Goal: Task Accomplishment & Management: Manage account settings

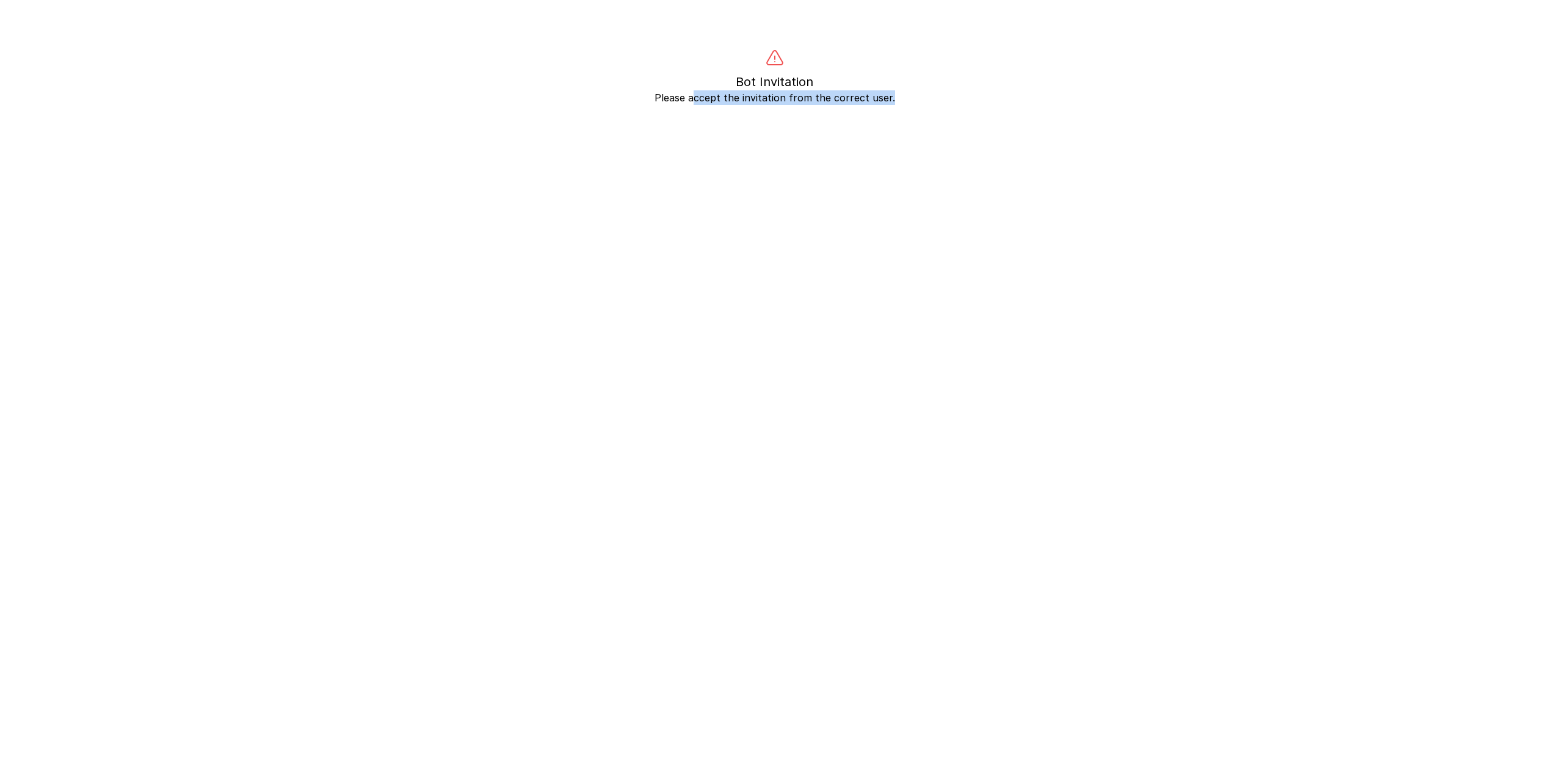
drag, startPoint x: 697, startPoint y: 99, endPoint x: 922, endPoint y: 106, distance: 225.1
click at [922, 106] on body "Bot Invitation Please accept the invitation from the correct user." at bounding box center [774, 441] width 1549 height 784
drag, startPoint x: 711, startPoint y: 99, endPoint x: 927, endPoint y: 101, distance: 216.0
click at [927, 101] on p "Please accept the invitation from the correct user." at bounding box center [775, 98] width 938 height 15
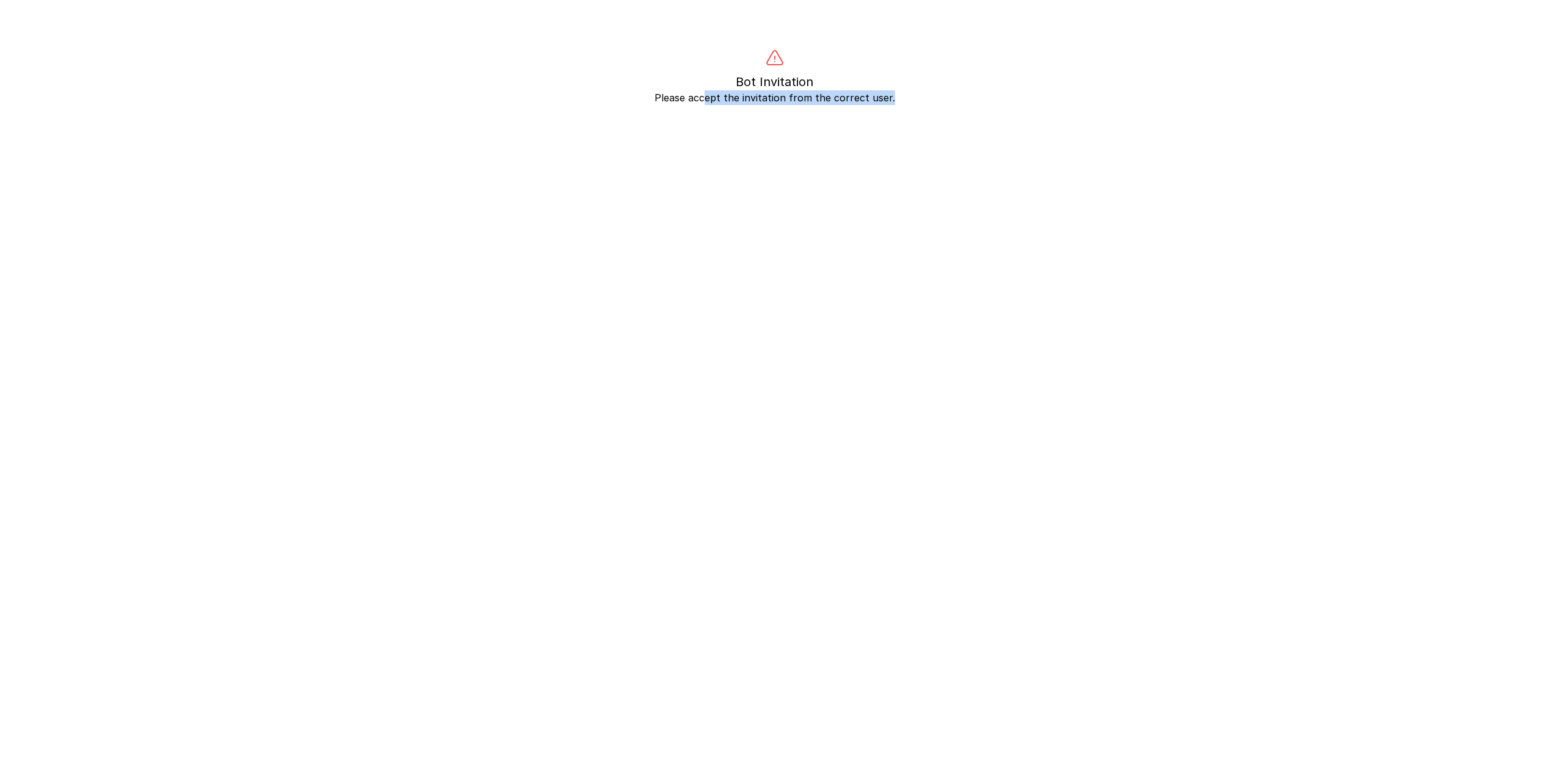
click at [927, 102] on p "Please accept the invitation from the correct user." at bounding box center [775, 98] width 938 height 15
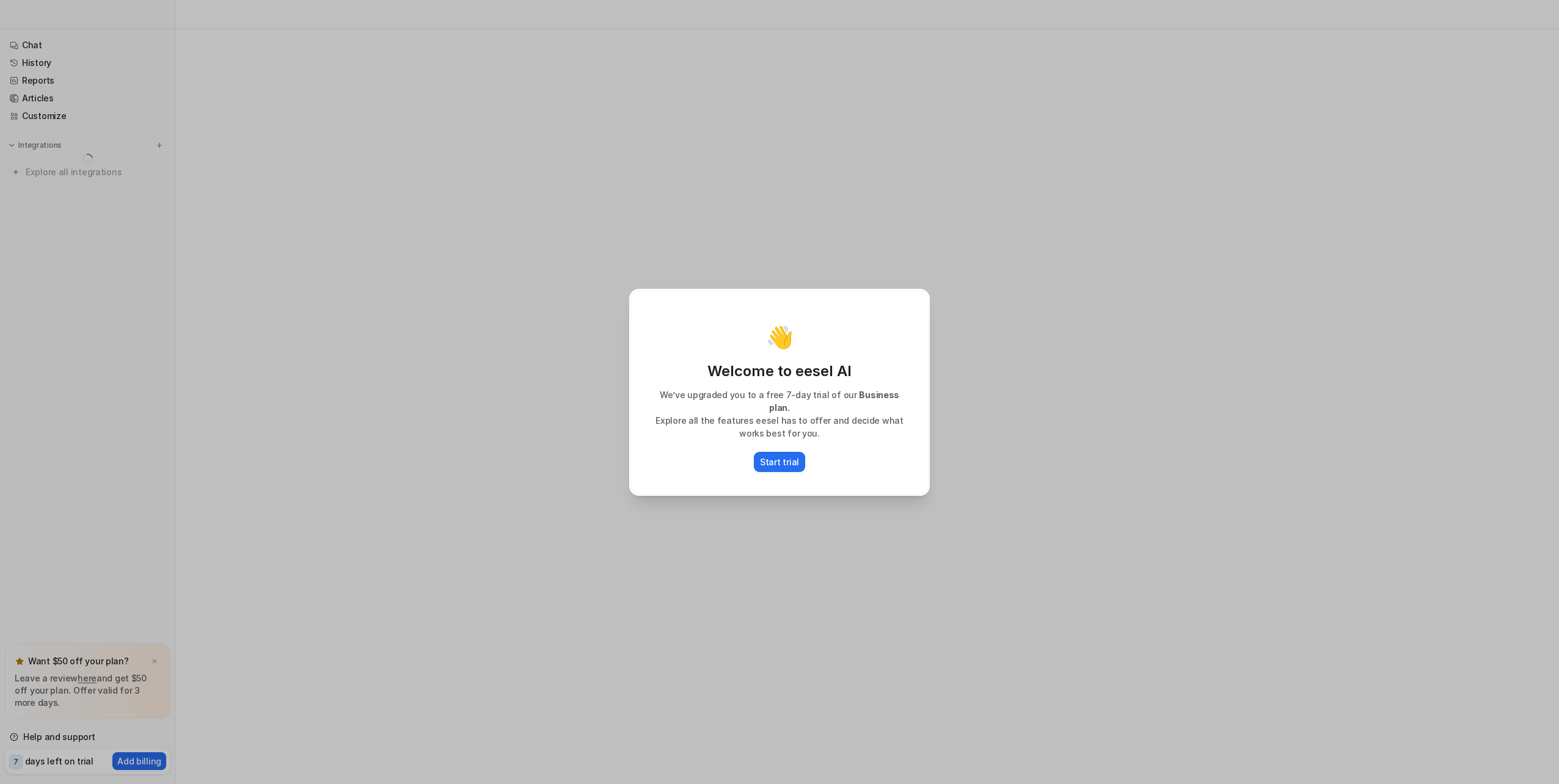
click at [1181, 407] on div "👋 Welcome to eesel AI We’ve upgraded you to a free 7-day trial of our Business …" at bounding box center [780, 392] width 1559 height 784
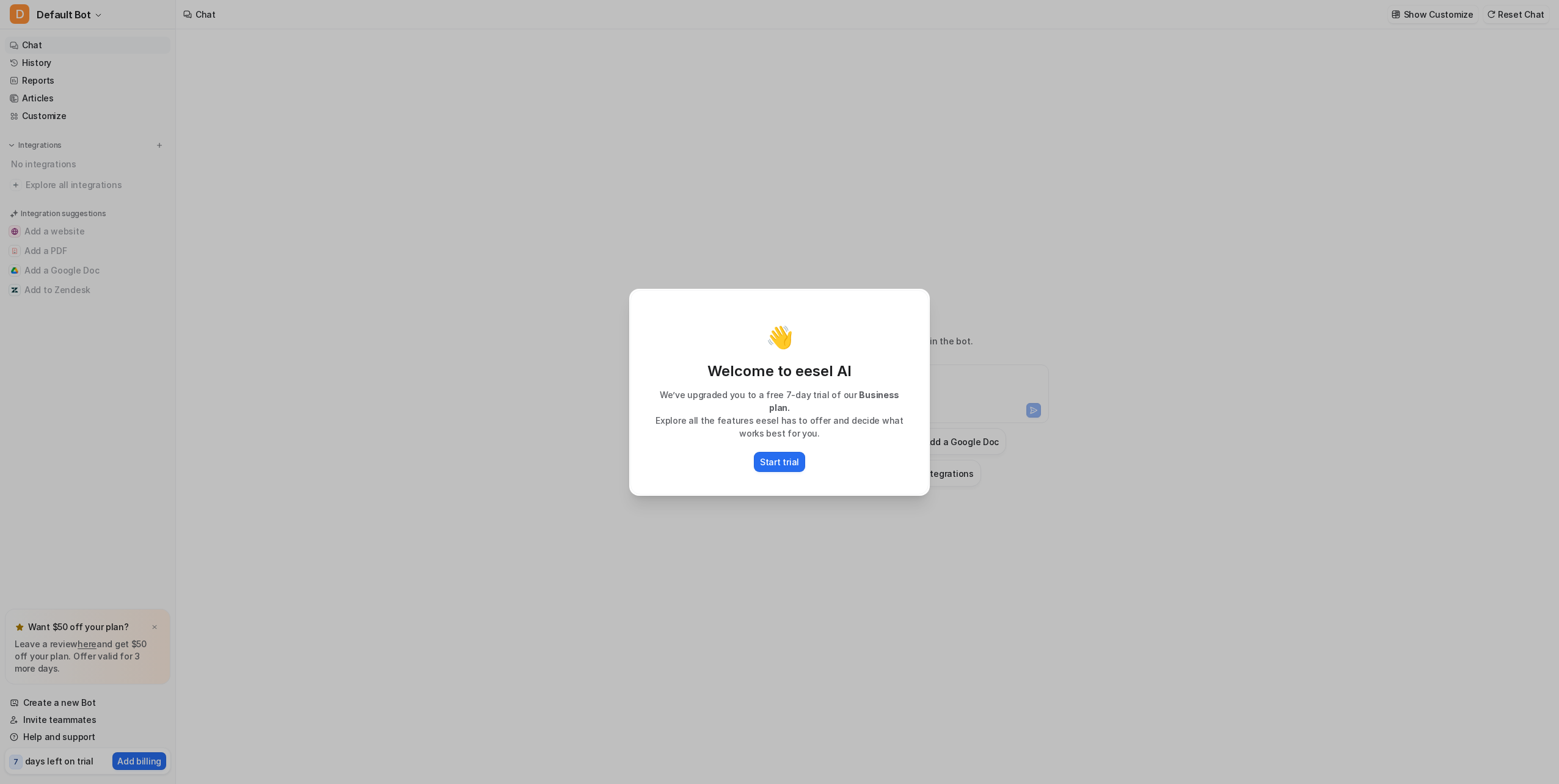
type textarea "**********"
drag, startPoint x: 744, startPoint y: 402, endPoint x: 896, endPoint y: 398, distance: 152.1
click at [896, 398] on p "We’ve upgraded you to a free 7-day trial of our Business plan." at bounding box center [779, 401] width 272 height 26
click at [899, 401] on span "Business plan." at bounding box center [834, 401] width 130 height 23
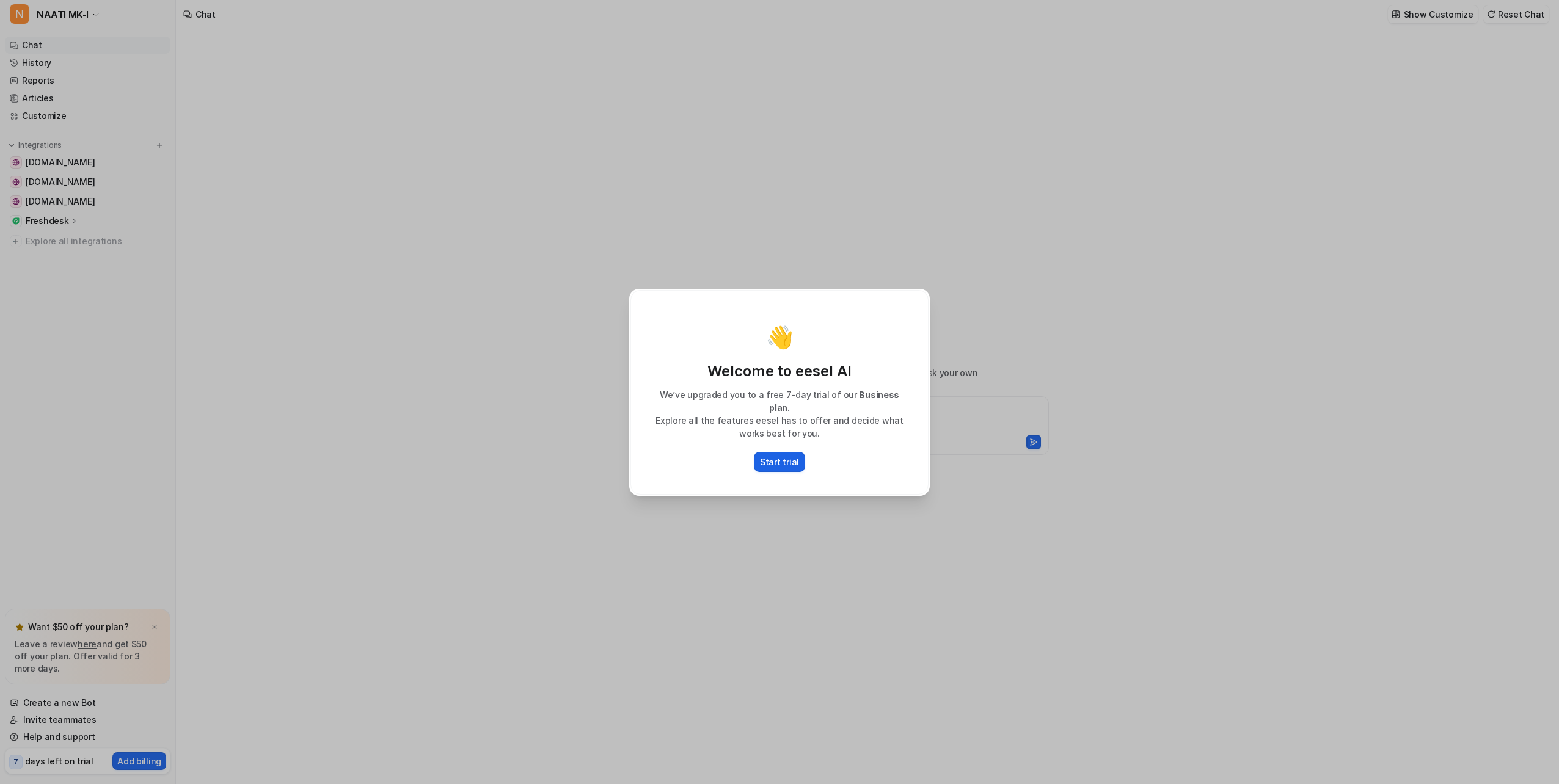
click at [783, 464] on button "Start trial" at bounding box center [780, 462] width 51 height 20
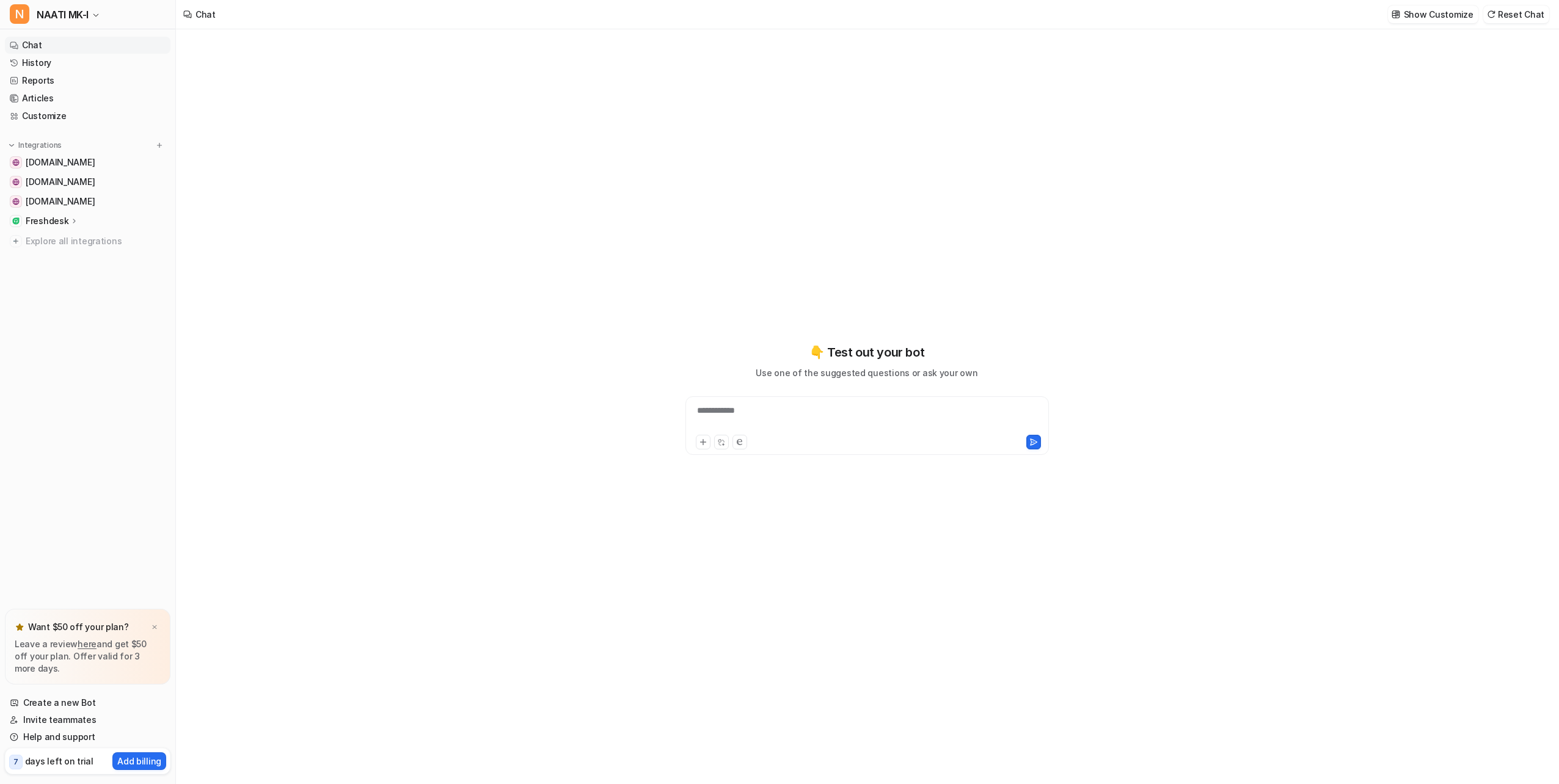
click at [776, 565] on div "**********" at bounding box center [867, 399] width 450 height 549
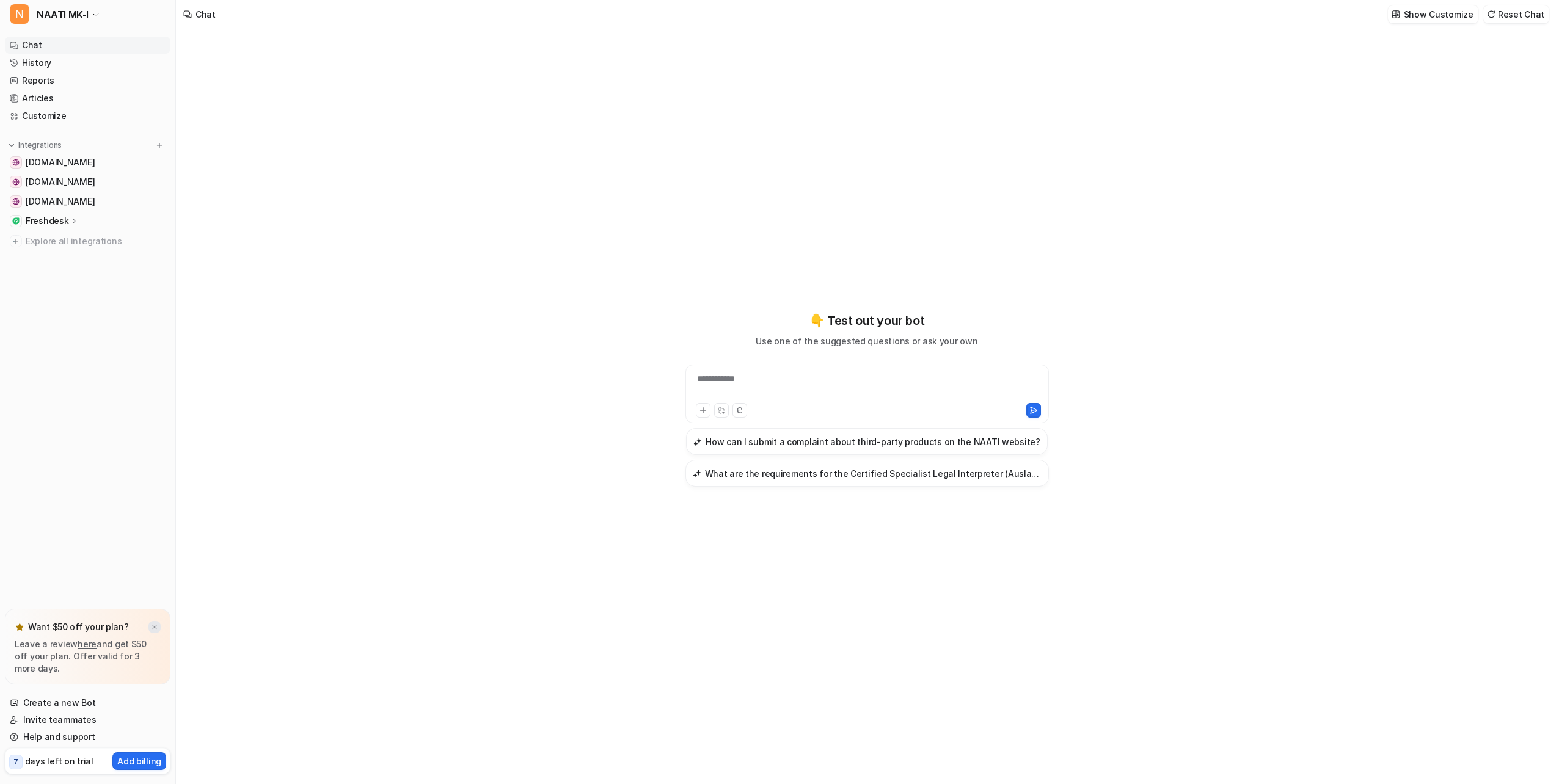
click at [151, 625] on img at bounding box center [154, 627] width 7 height 8
click at [52, 117] on link "Customize" at bounding box center [88, 116] width 166 height 17
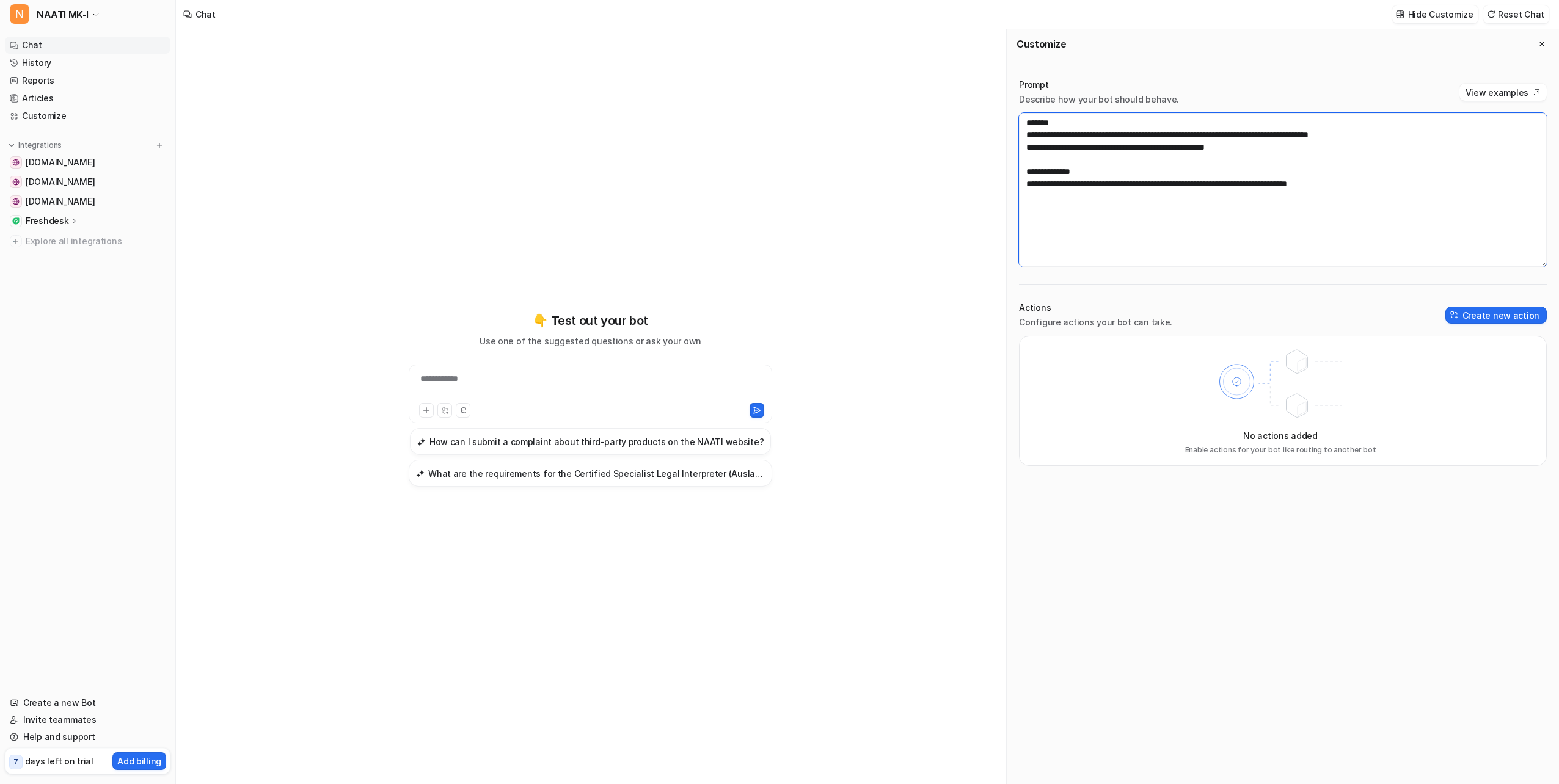
click at [1183, 151] on textarea "**********" at bounding box center [1283, 190] width 528 height 154
drag, startPoint x: 1051, startPoint y: 133, endPoint x: 1229, endPoint y: 232, distance: 203.7
click at [1229, 232] on textarea "**********" at bounding box center [1283, 190] width 528 height 154
click at [1481, 317] on button "Create new action" at bounding box center [1496, 315] width 101 height 17
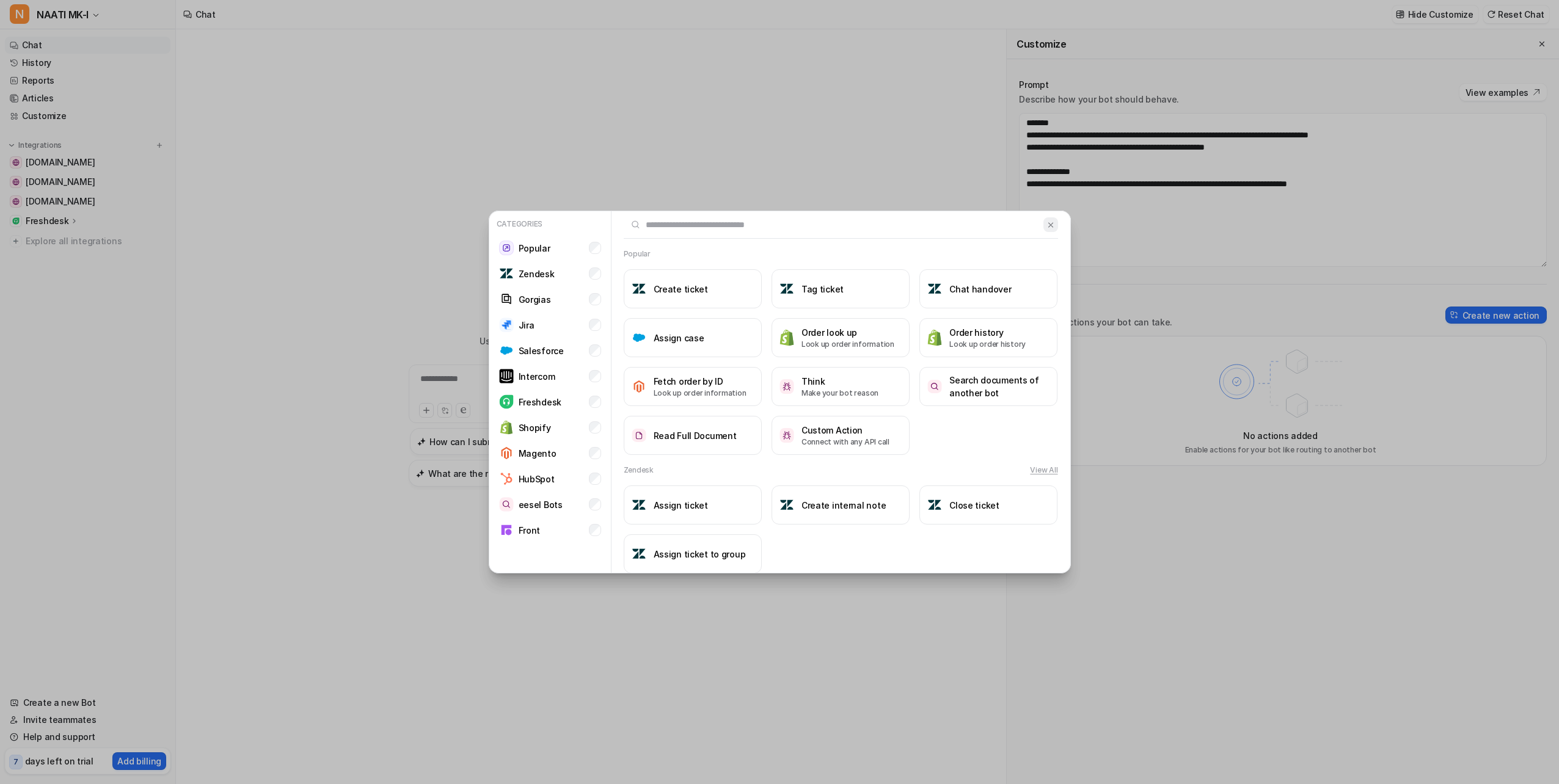
click at [1046, 227] on img at bounding box center [1051, 225] width 9 height 9
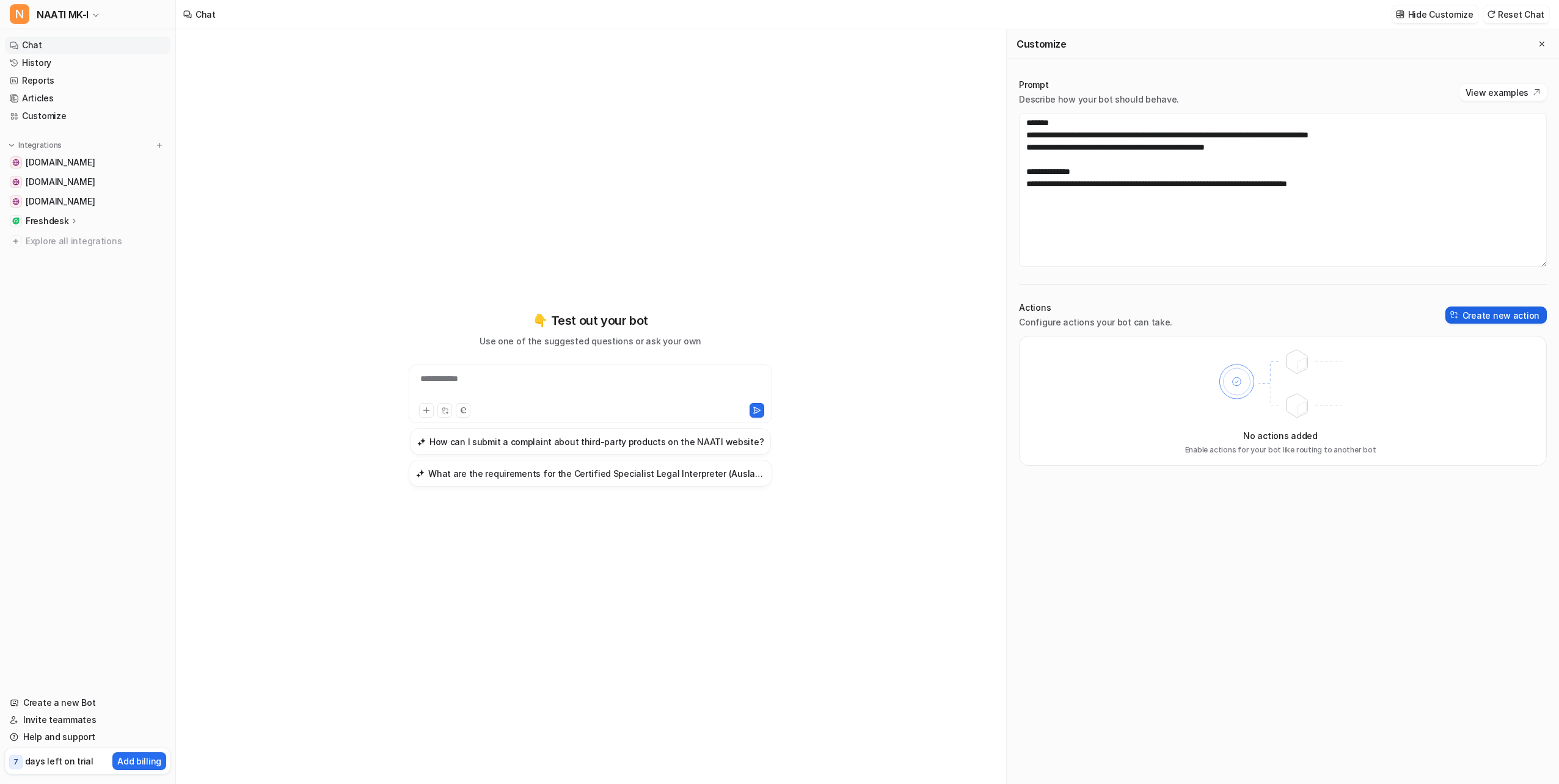
click at [1511, 317] on button "Create new action" at bounding box center [1496, 315] width 101 height 17
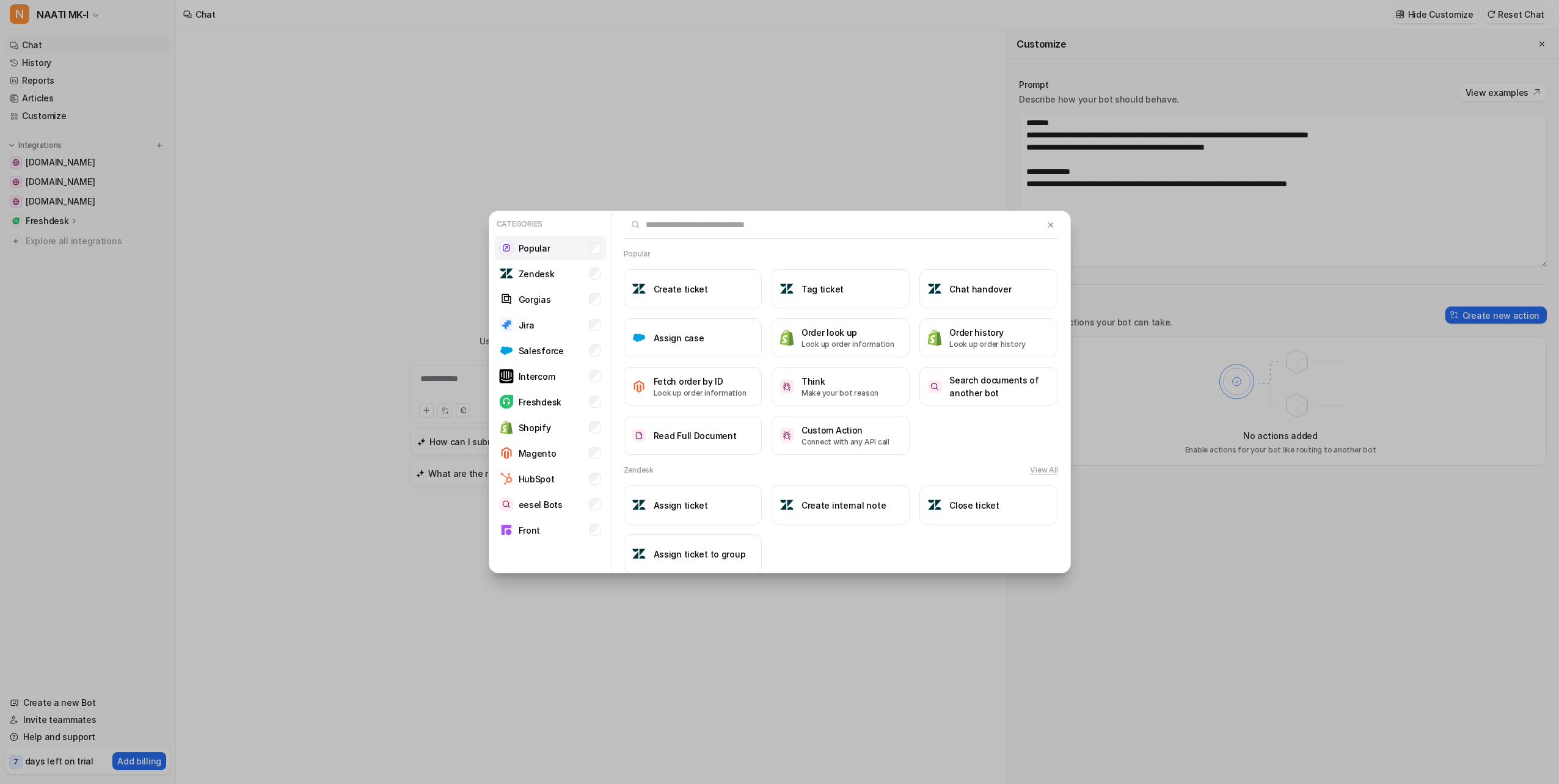
click at [537, 252] on p "Popular" at bounding box center [534, 248] width 32 height 13
click at [531, 303] on p "Gorgias" at bounding box center [535, 299] width 32 height 13
click at [551, 270] on p "Zendesk" at bounding box center [537, 273] width 36 height 13
click at [547, 326] on li "Jira" at bounding box center [550, 325] width 112 height 25
click at [542, 351] on p "Salesforce" at bounding box center [541, 351] width 45 height 13
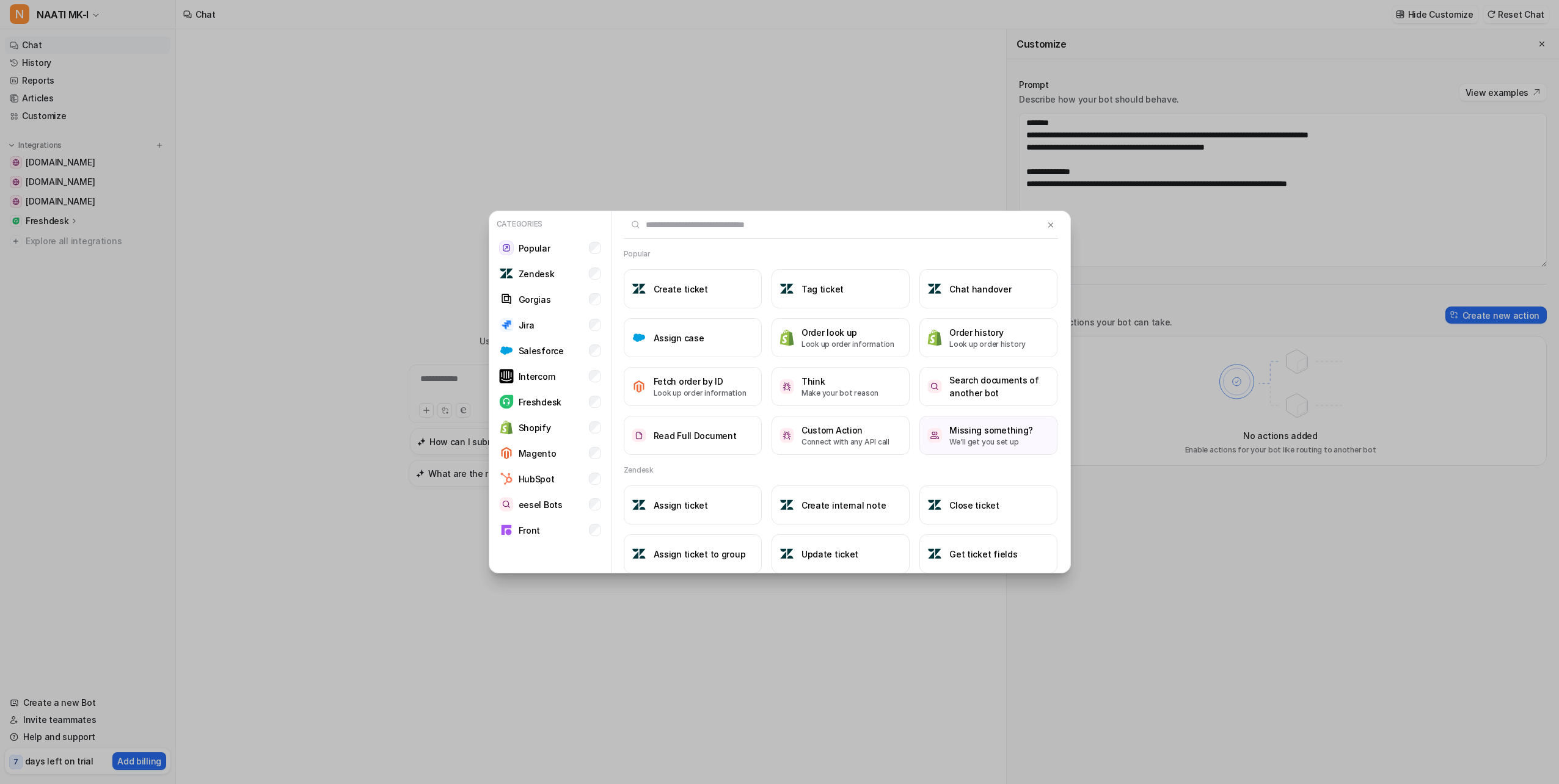
click at [606, 295] on div "Categories Popular Zendesk Gorgias Jira Salesforce Intercom Freshdesk Shopify M…" at bounding box center [550, 379] width 122 height 336
click at [603, 296] on li "Gorgias" at bounding box center [550, 299] width 112 height 25
click at [601, 267] on li "Zendesk" at bounding box center [550, 273] width 112 height 25
click at [601, 244] on li "Popular" at bounding box center [550, 248] width 112 height 25
click at [521, 372] on p "Intercom" at bounding box center [537, 376] width 36 height 13
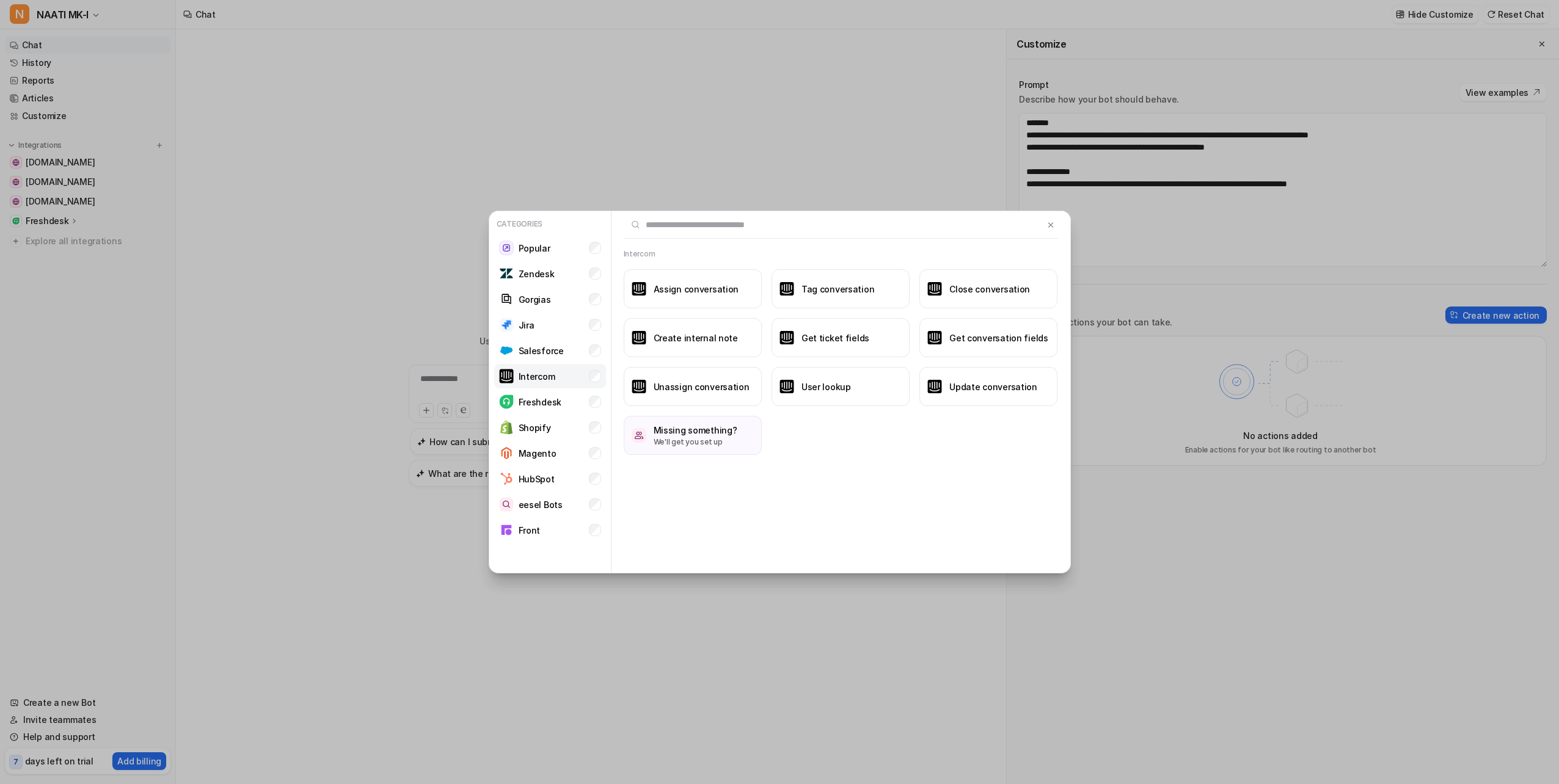
click at [521, 372] on p "Intercom" at bounding box center [537, 376] width 36 height 13
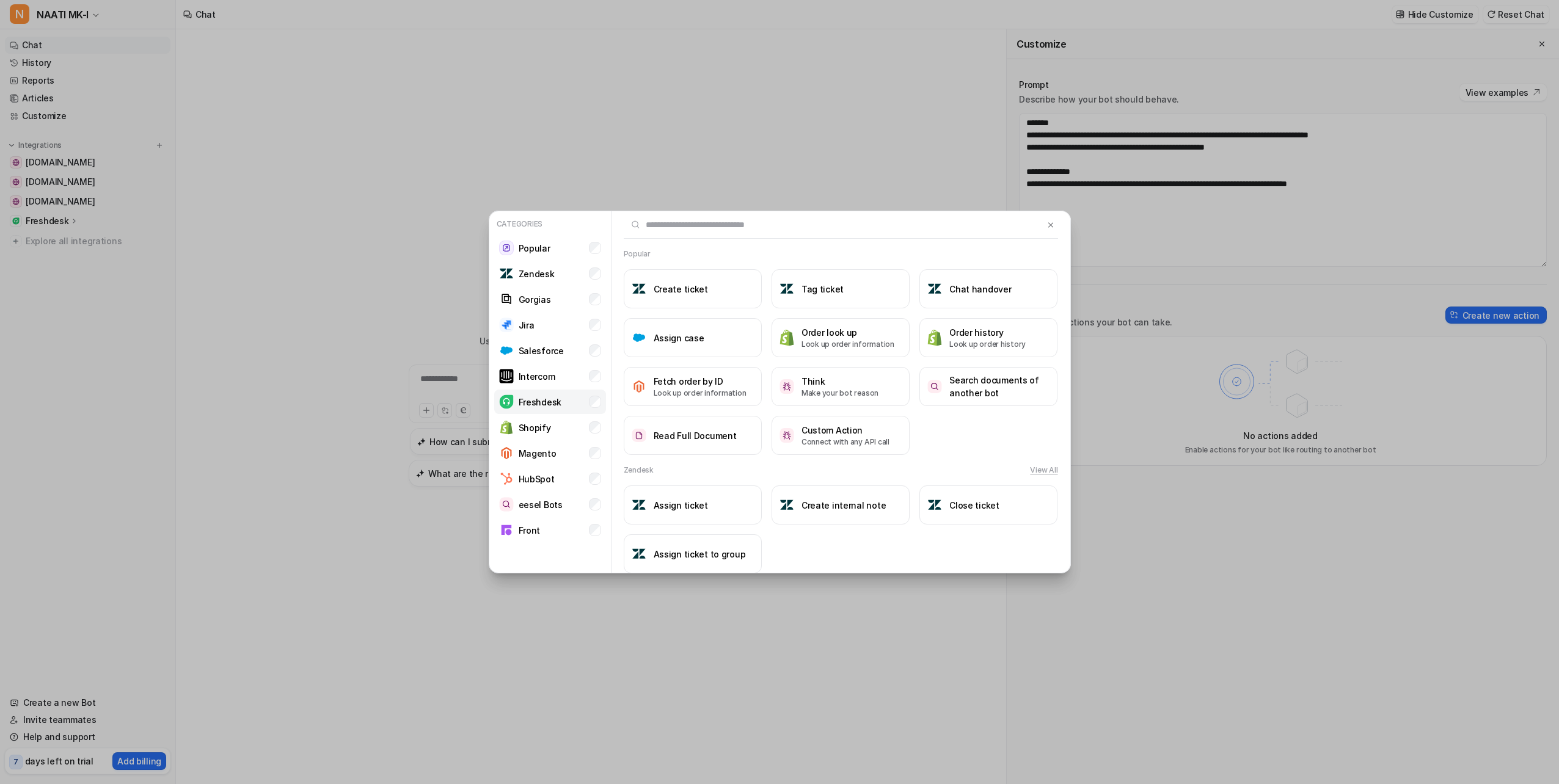
click at [523, 405] on p "Freshdesk" at bounding box center [540, 402] width 43 height 13
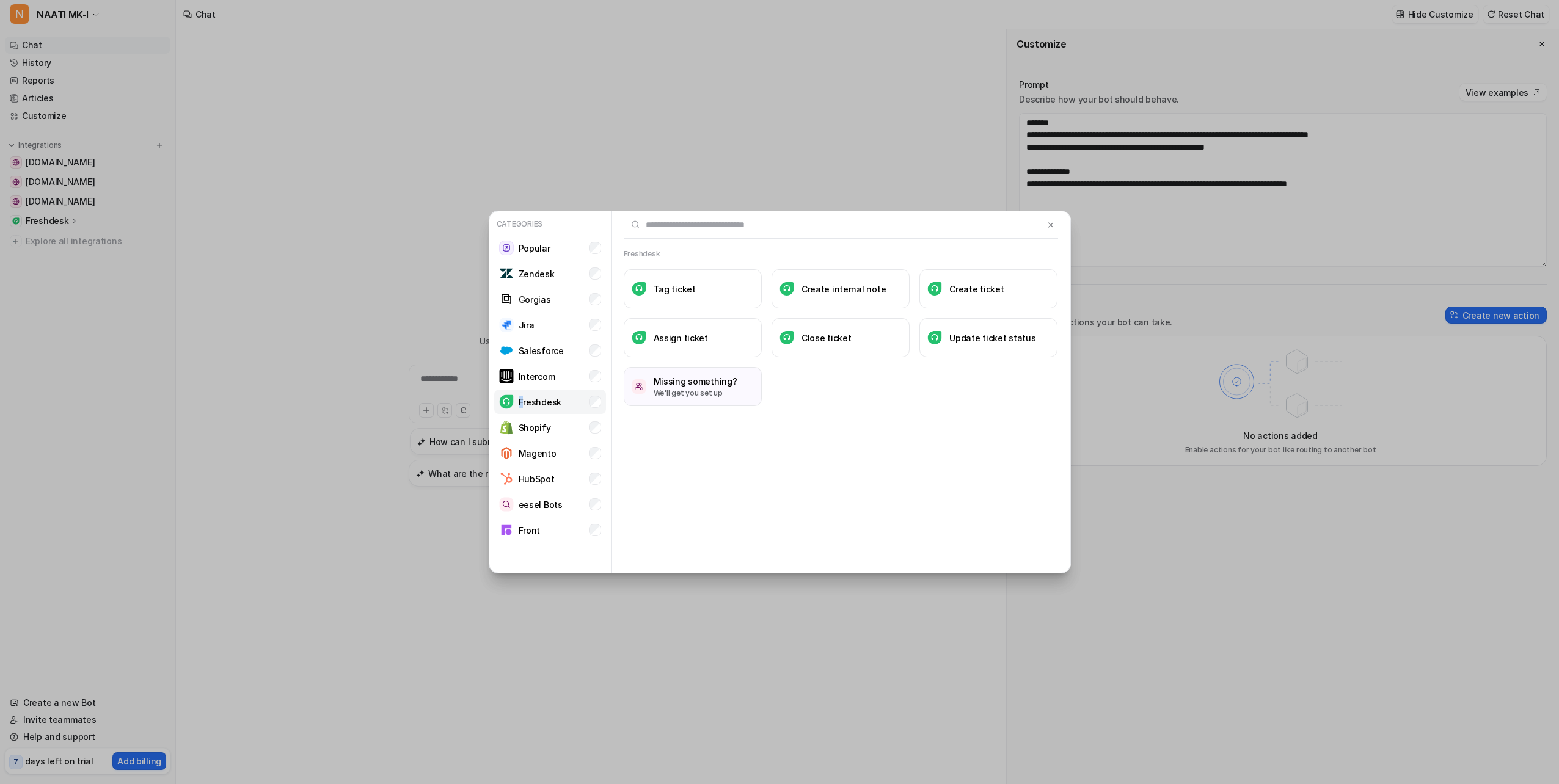
click at [519, 402] on p "Freshdesk" at bounding box center [540, 402] width 43 height 13
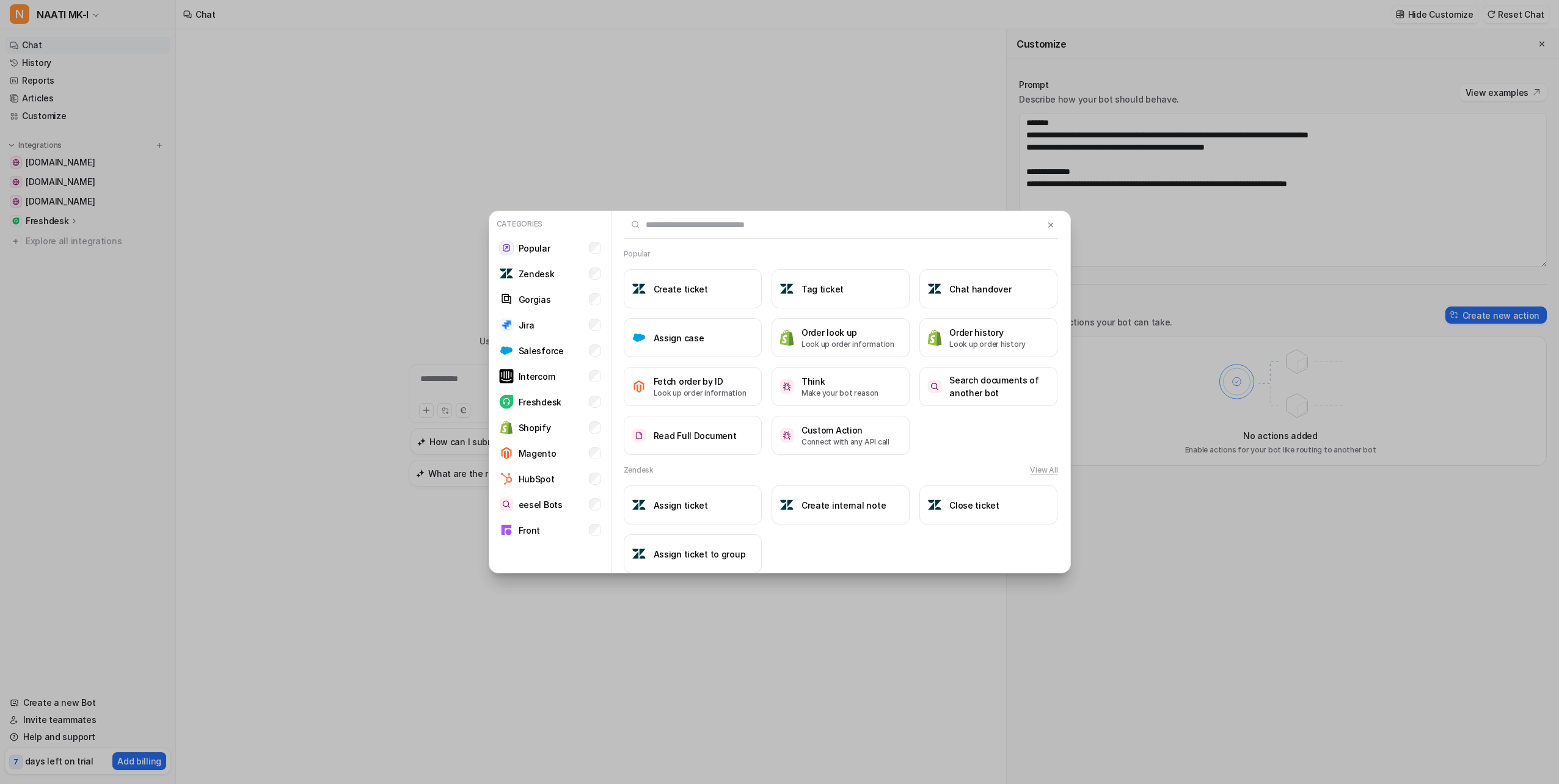
drag, startPoint x: 519, startPoint y: 402, endPoint x: 495, endPoint y: 414, distance: 26.8
click at [495, 414] on ul "Popular Zendesk Gorgias Jira Salesforce Intercom Freshdesk Shopify Magento HubS…" at bounding box center [550, 389] width 112 height 307
click at [534, 431] on p "Shopify" at bounding box center [535, 427] width 32 height 13
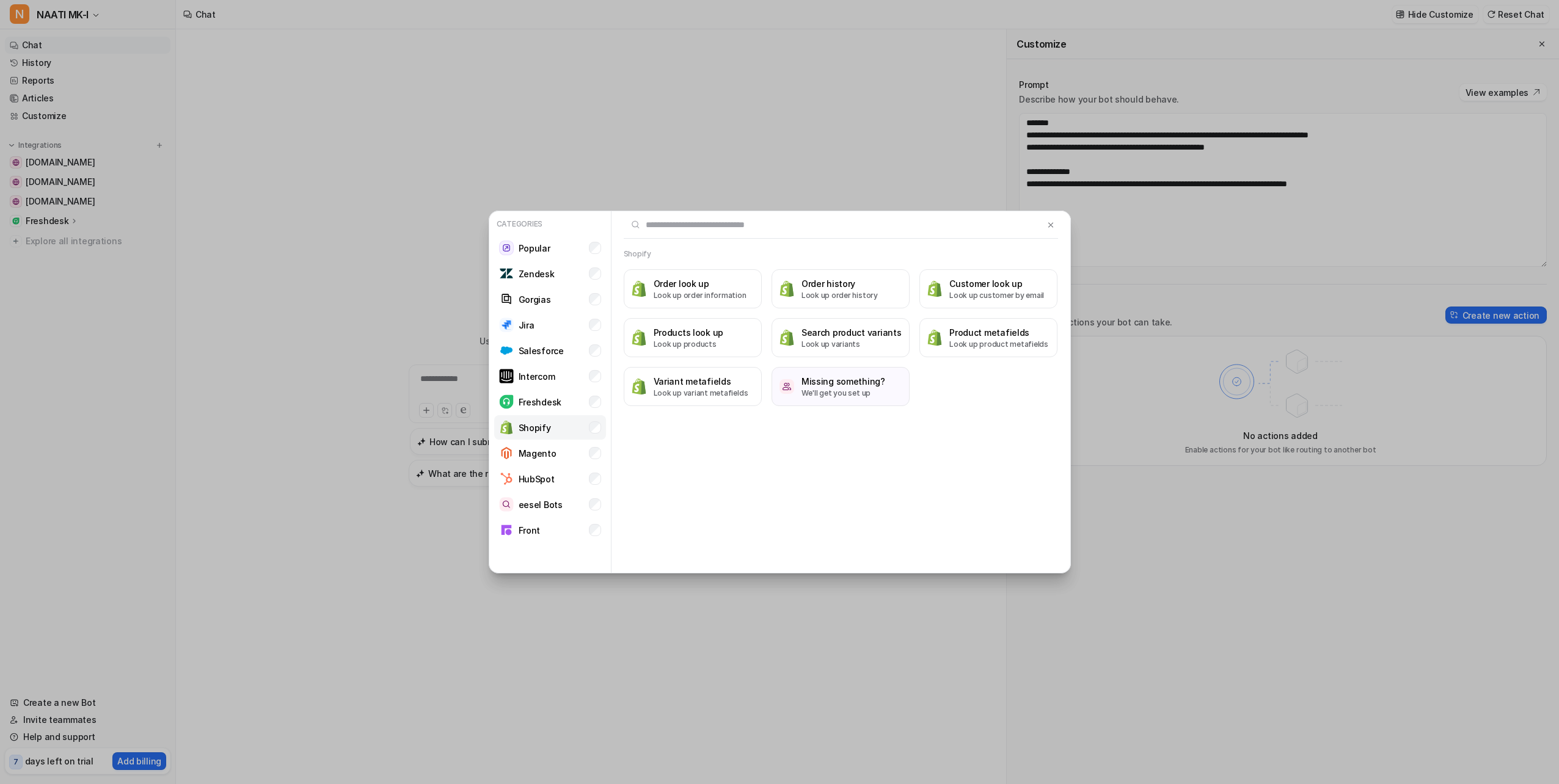
click at [549, 432] on li "Shopify" at bounding box center [550, 428] width 112 height 25
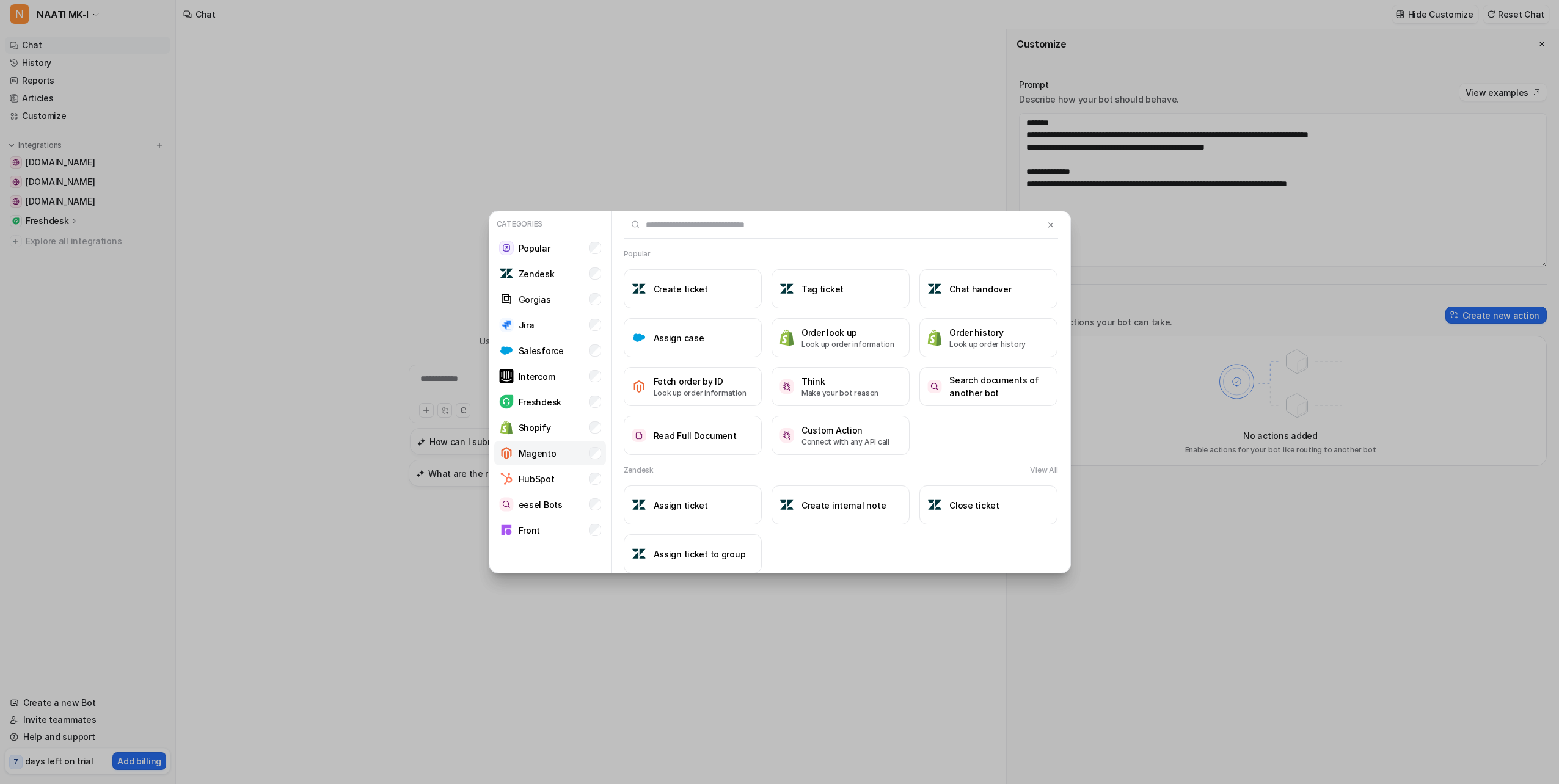
click at [535, 453] on p "Magento" at bounding box center [537, 453] width 38 height 13
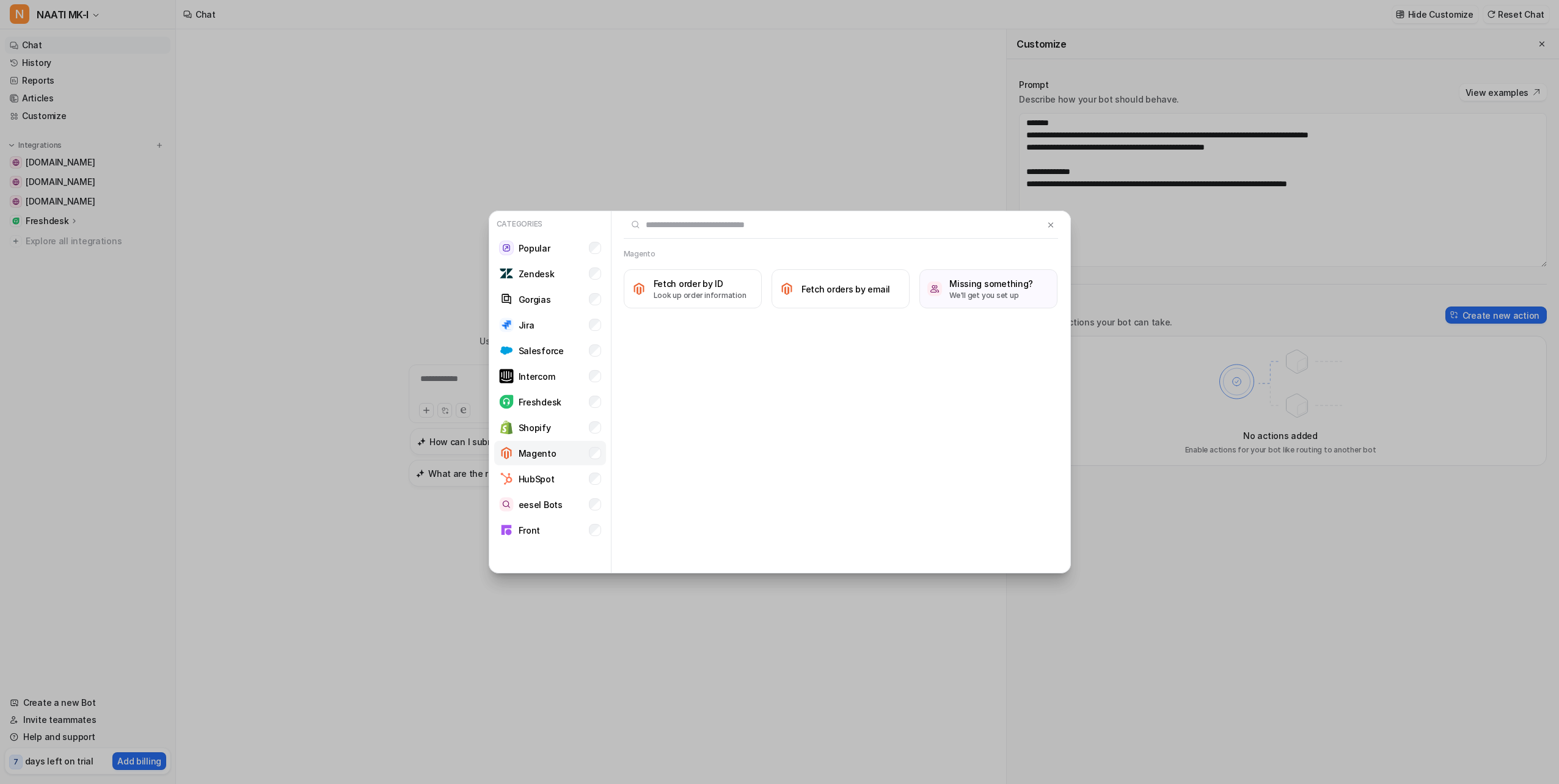
click at [537, 457] on p "Magento" at bounding box center [537, 453] width 38 height 13
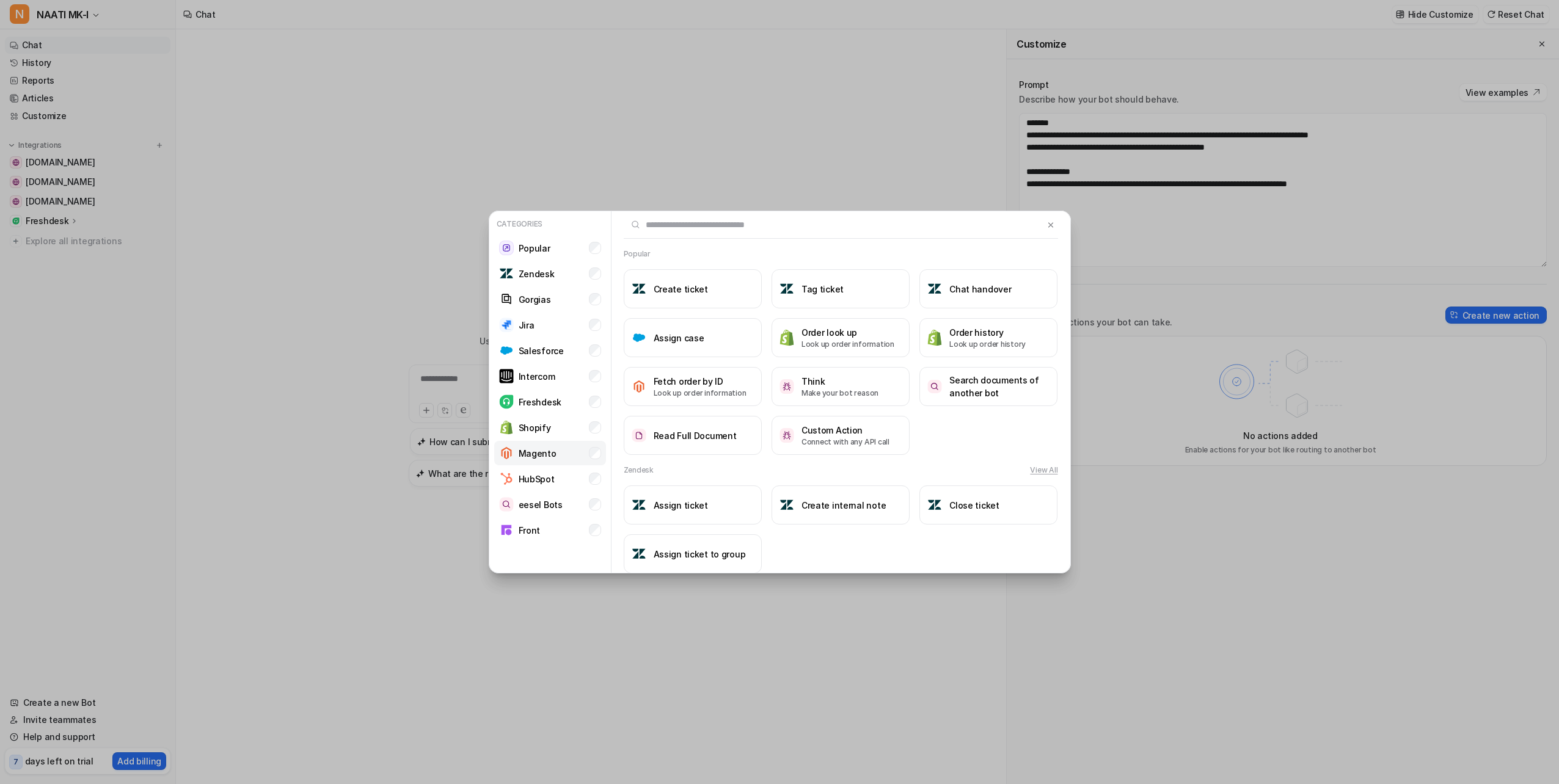
click at [537, 458] on p "Magento" at bounding box center [537, 453] width 38 height 13
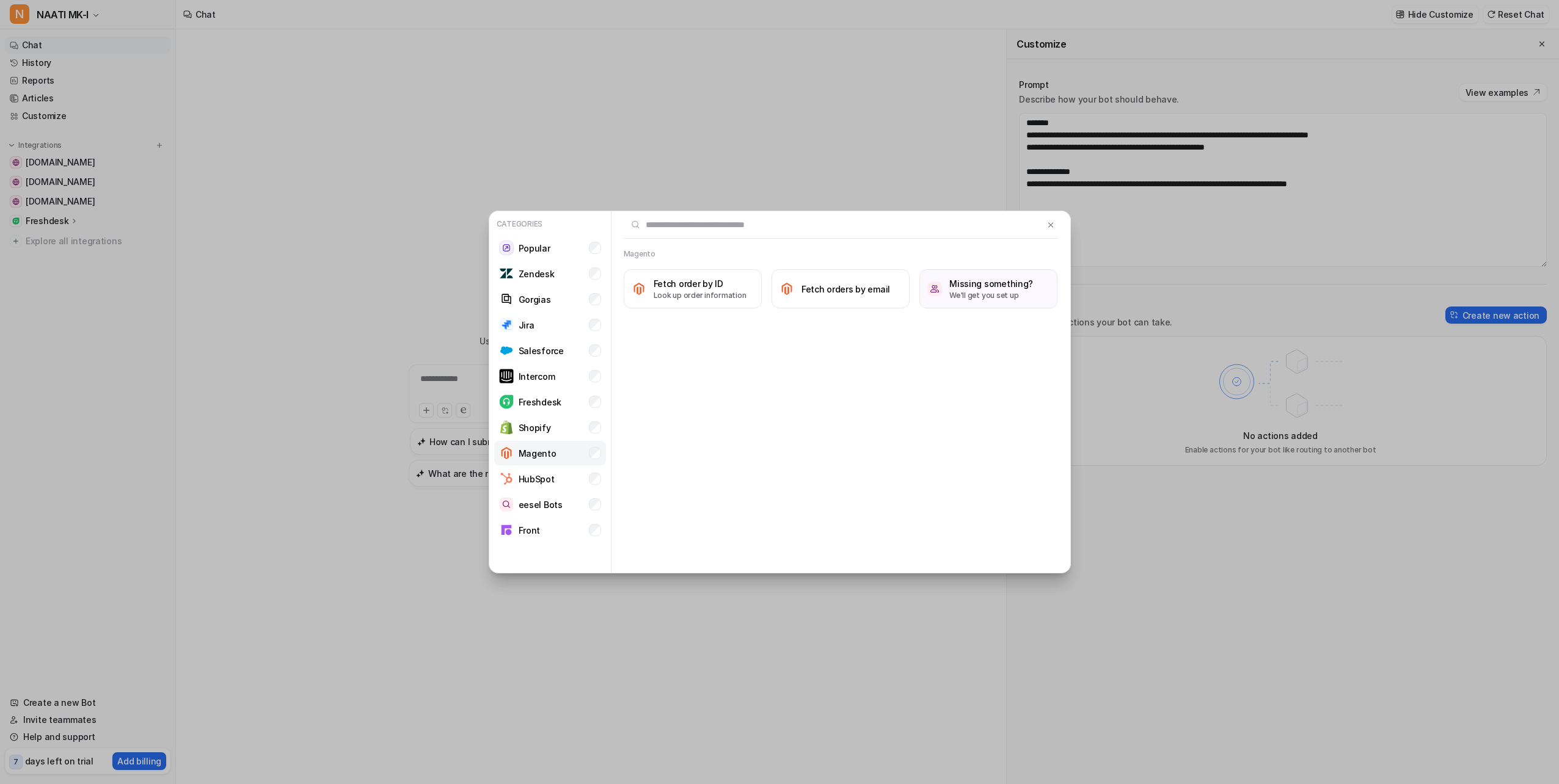
click at [537, 458] on p "Magento" at bounding box center [537, 453] width 38 height 13
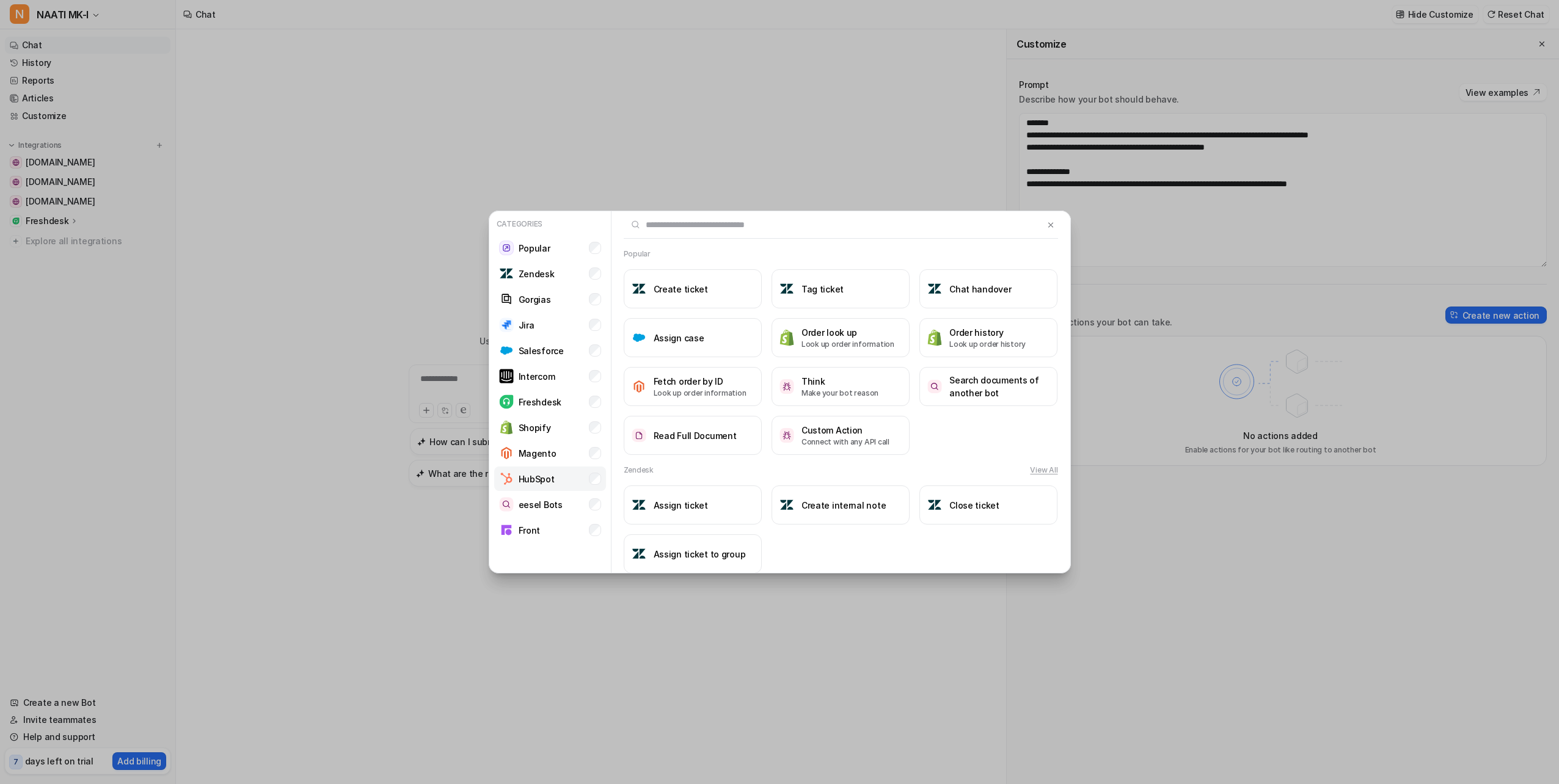
click at [538, 479] on p "HubSpot" at bounding box center [537, 479] width 36 height 13
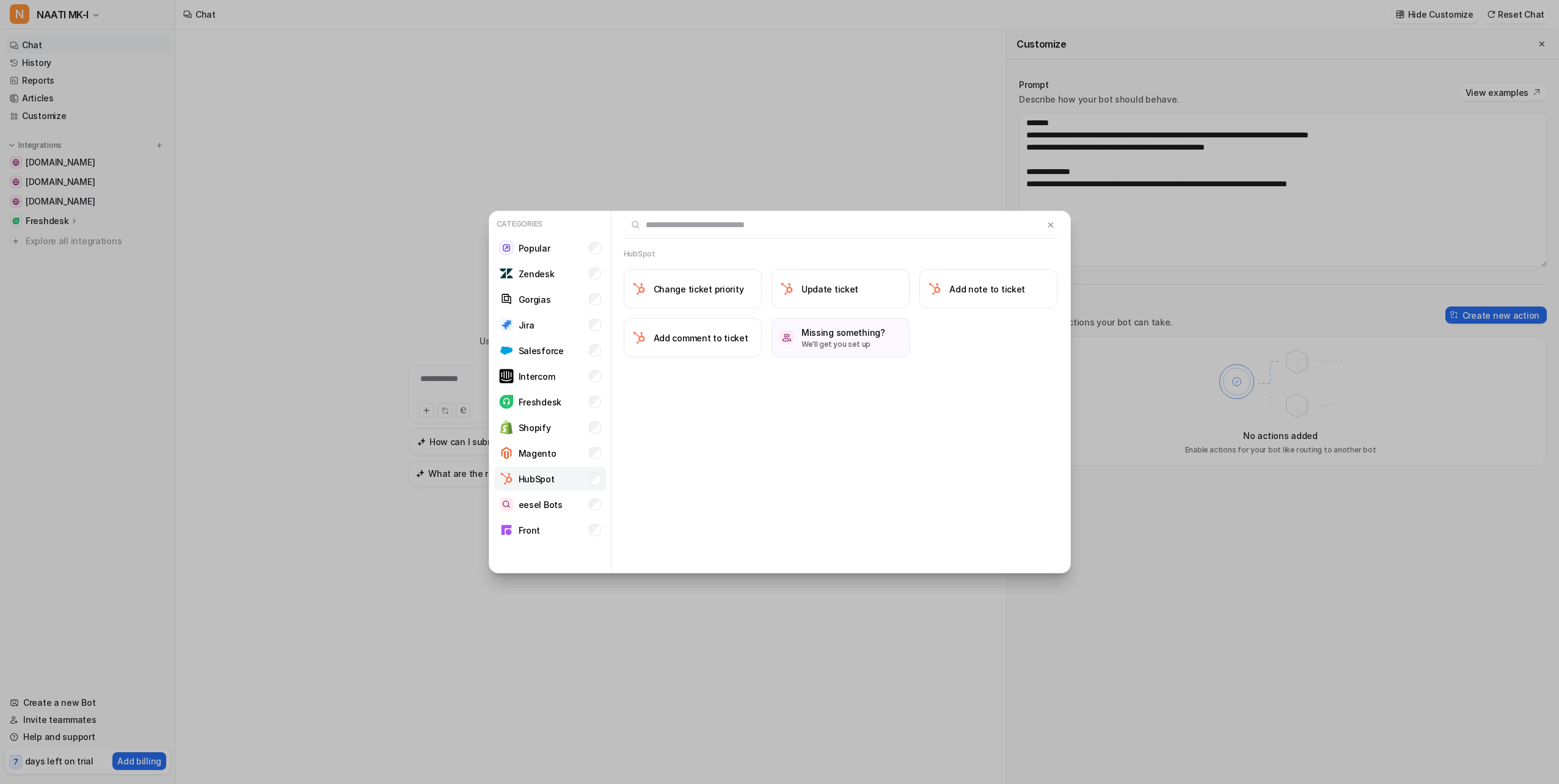
click at [540, 482] on p "HubSpot" at bounding box center [537, 479] width 36 height 13
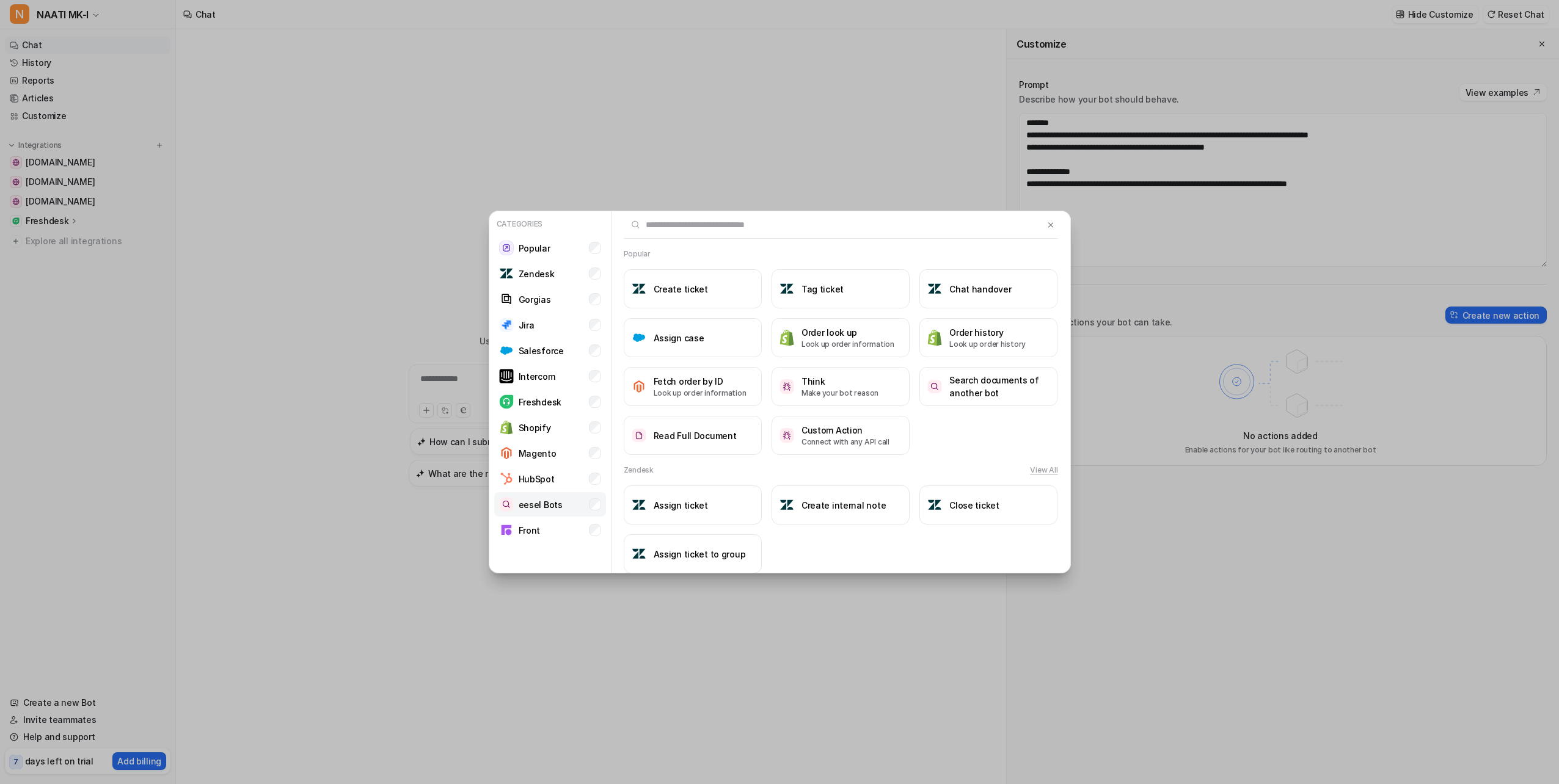
click at [547, 506] on p "eesel Bots" at bounding box center [540, 504] width 44 height 13
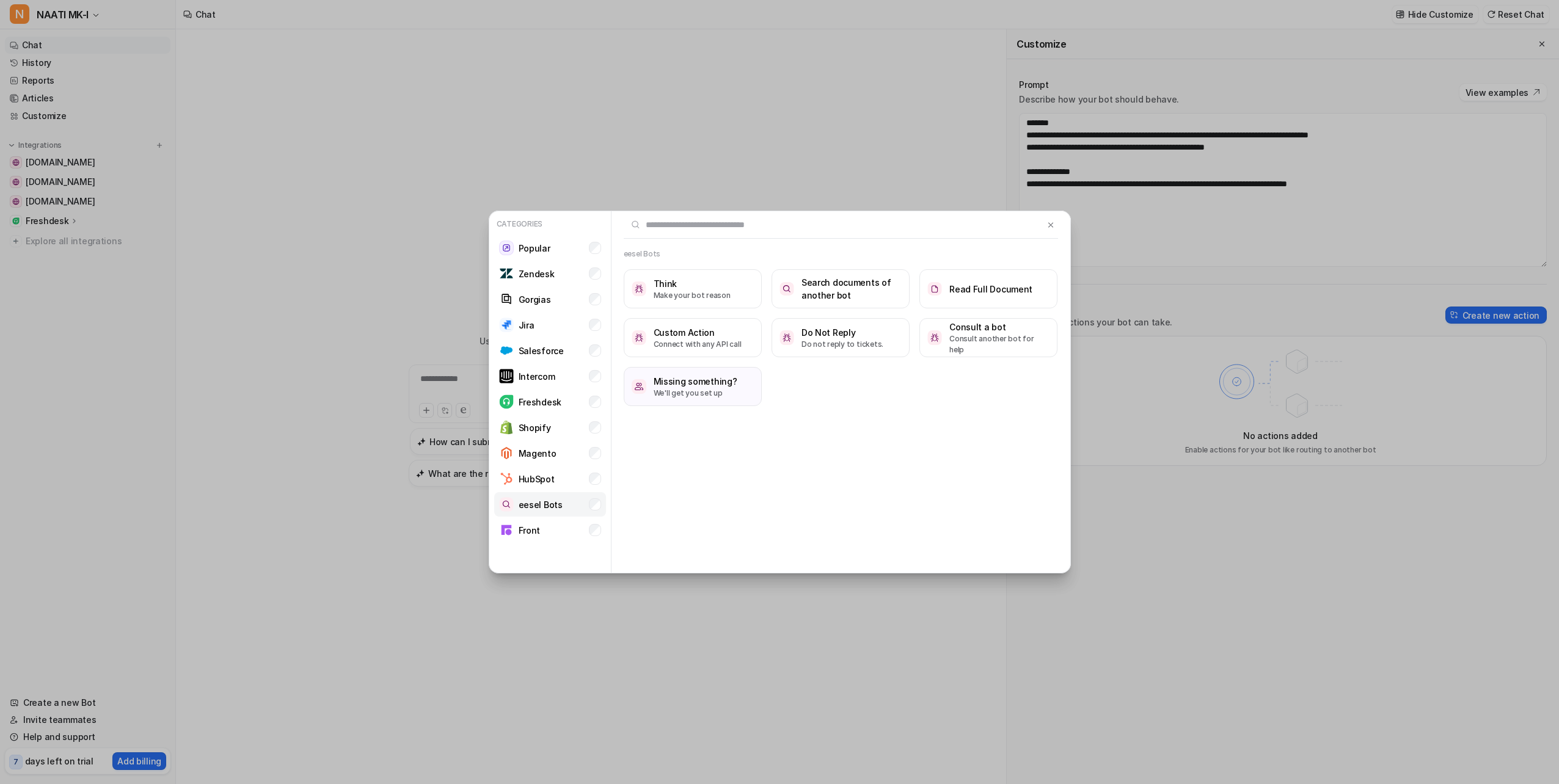
click at [547, 501] on p "eesel Bots" at bounding box center [540, 504] width 44 height 13
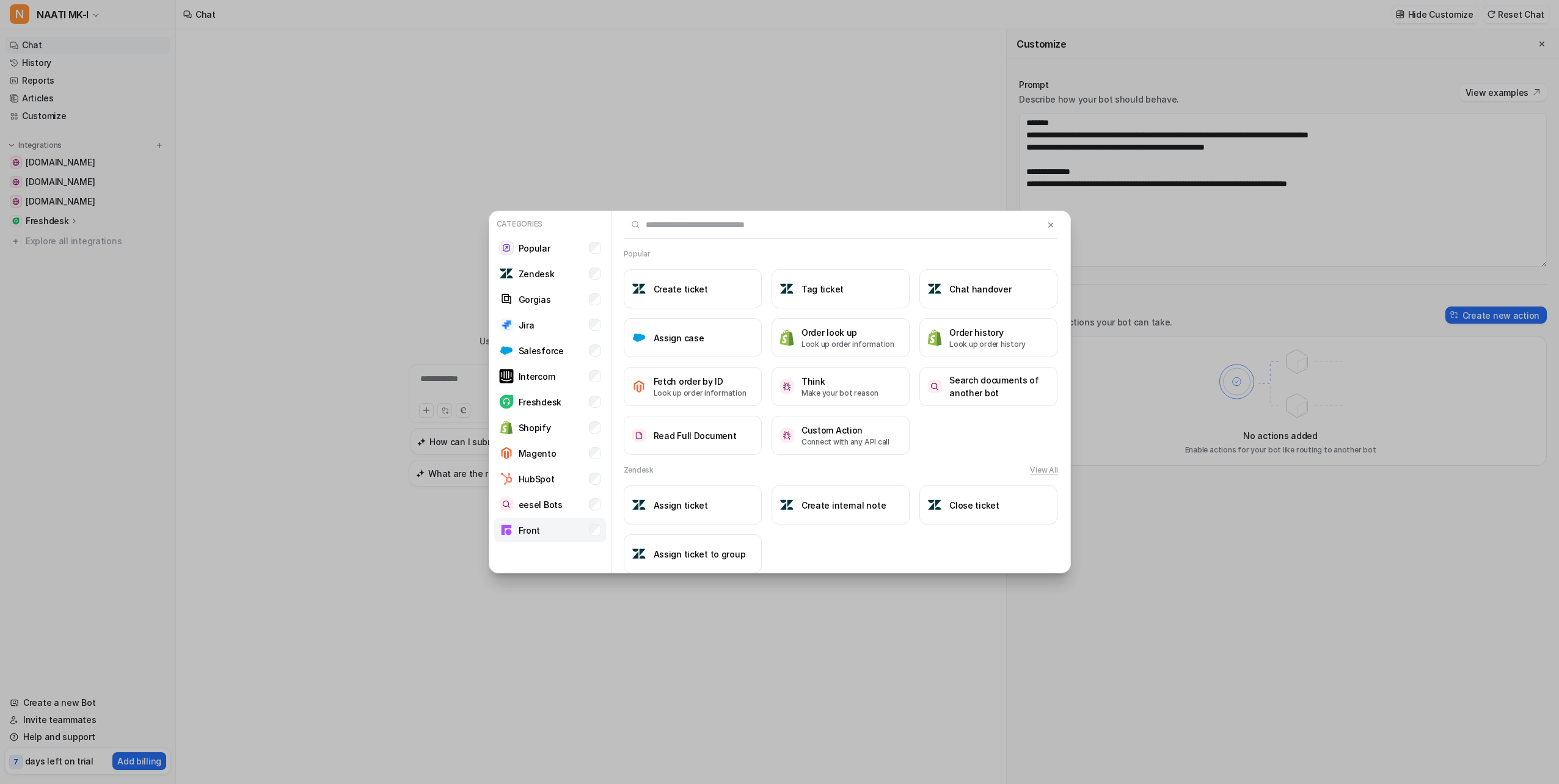
click at [541, 524] on li "Front" at bounding box center [550, 530] width 112 height 25
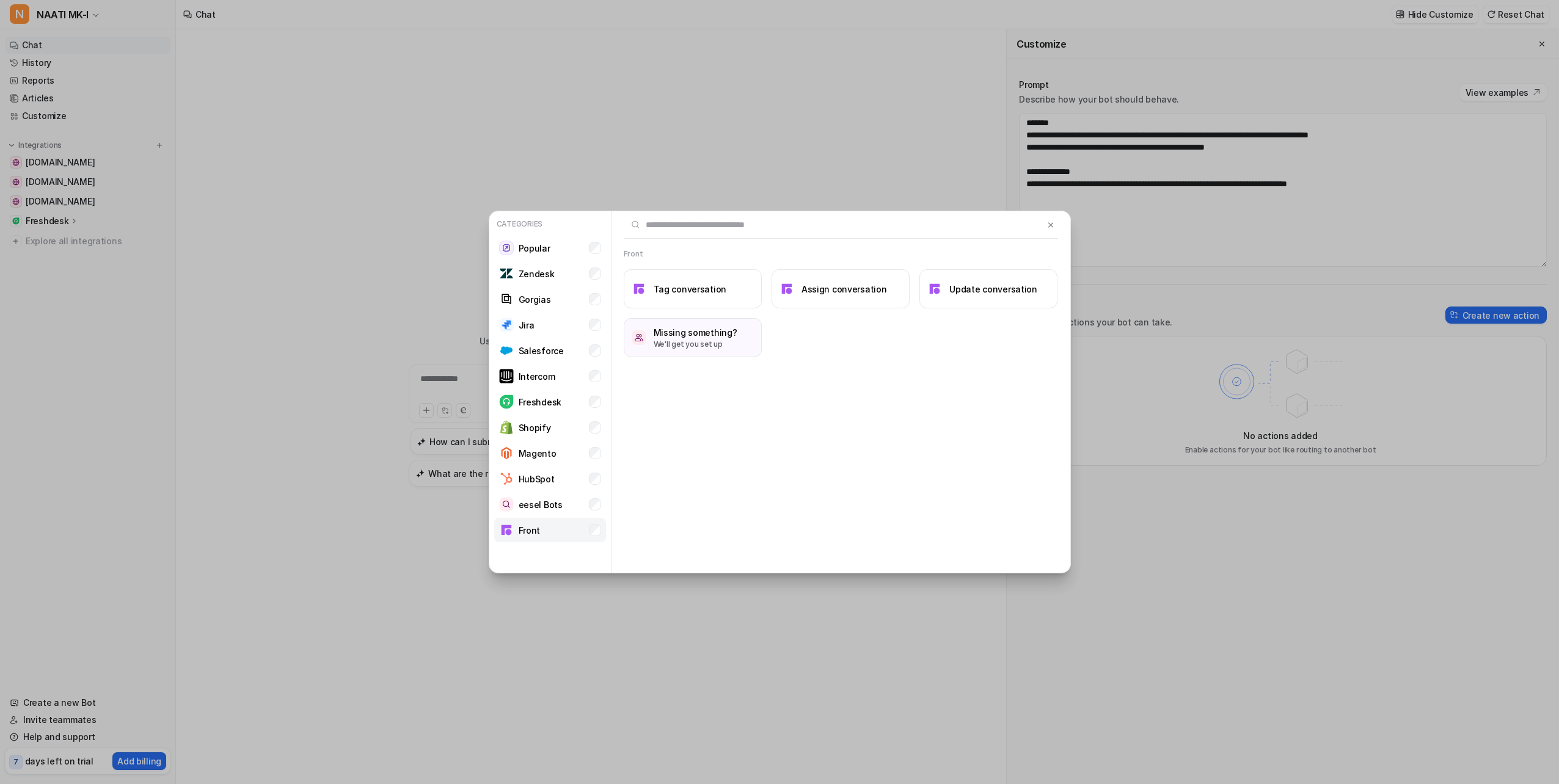
click at [551, 530] on li "Front" at bounding box center [550, 530] width 112 height 25
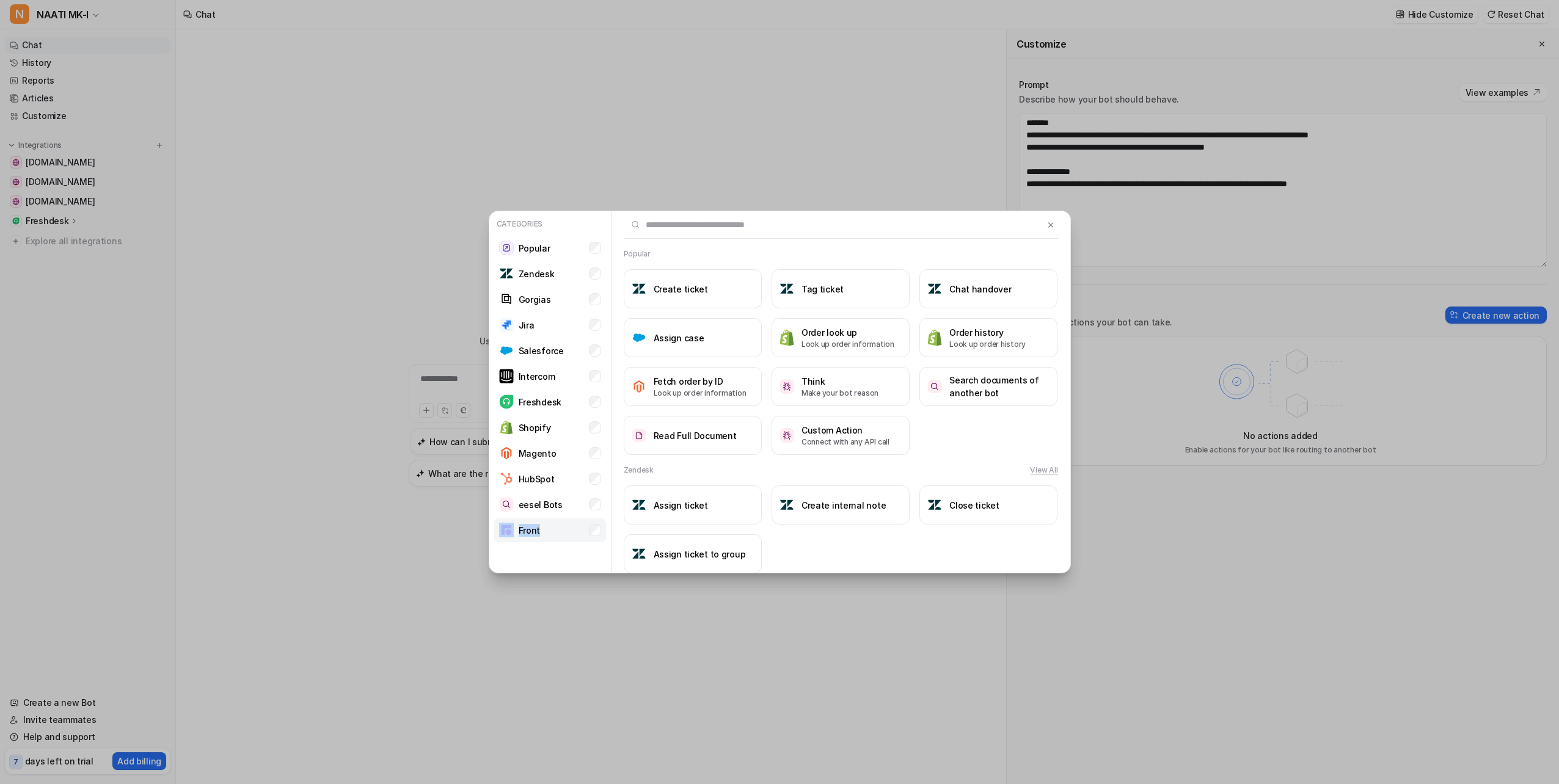
click at [551, 530] on li "Front" at bounding box center [550, 530] width 112 height 25
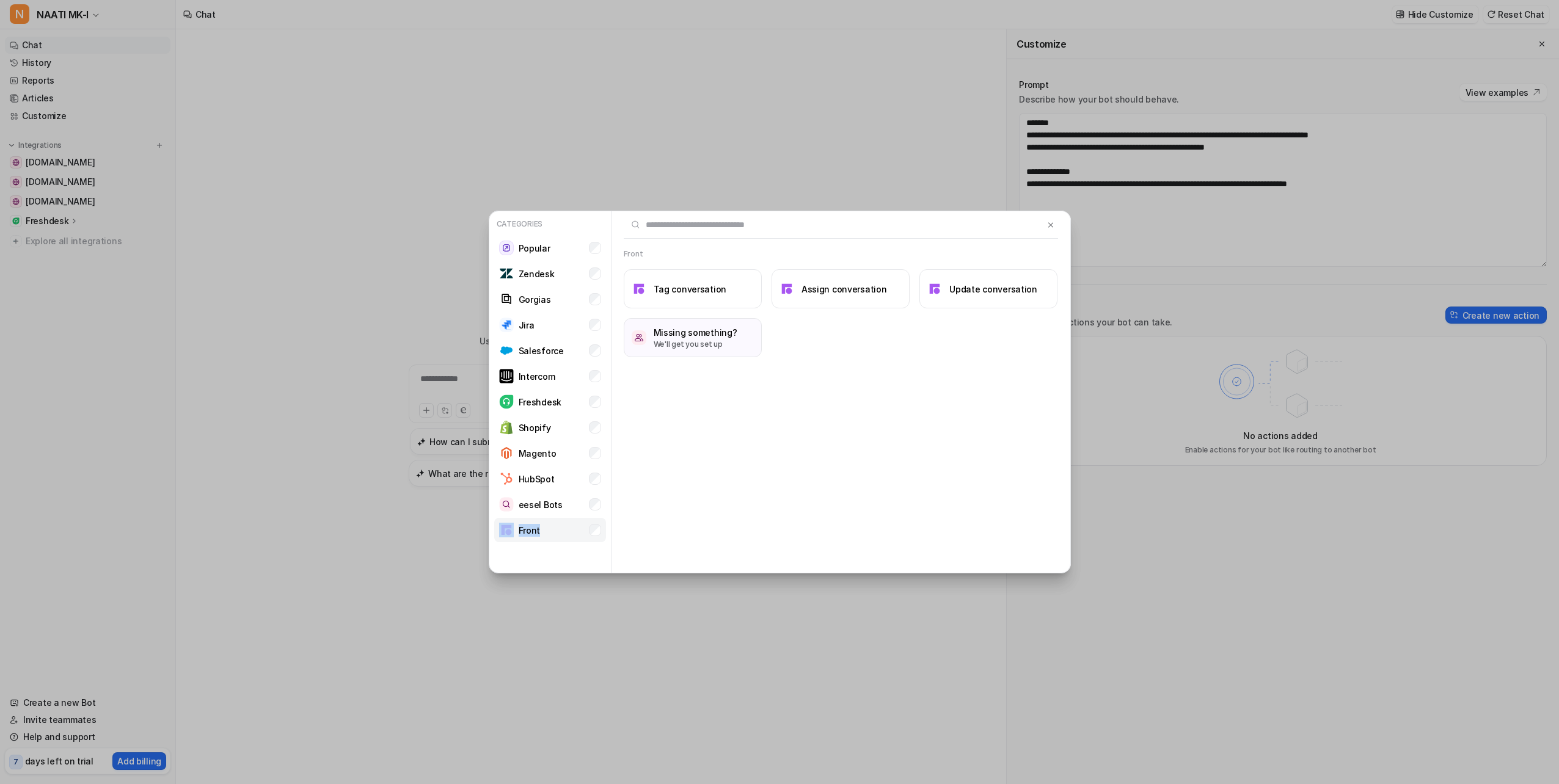
click at [551, 530] on li "Front" at bounding box center [550, 530] width 112 height 25
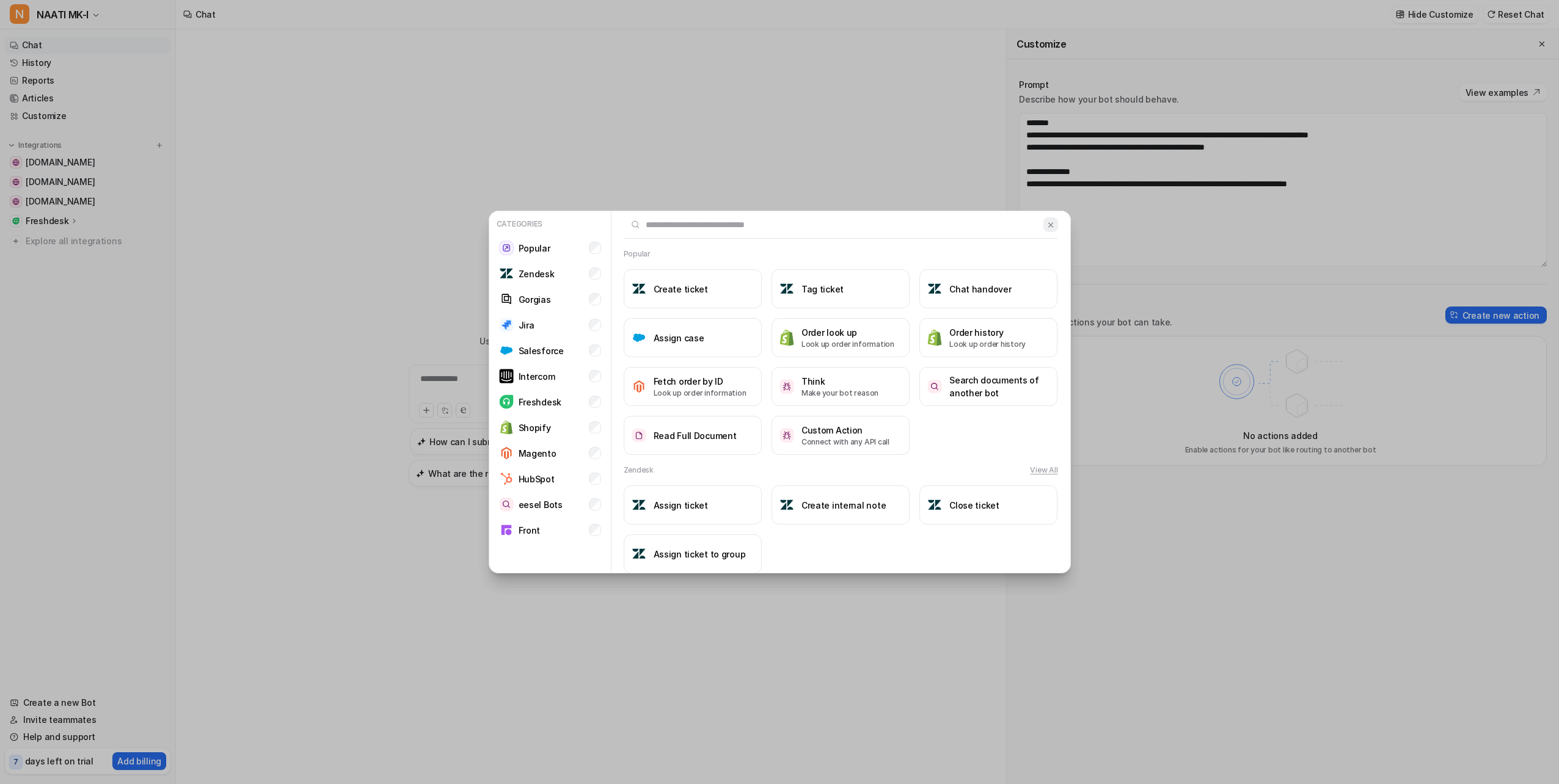
click at [1046, 222] on img at bounding box center [1051, 225] width 9 height 9
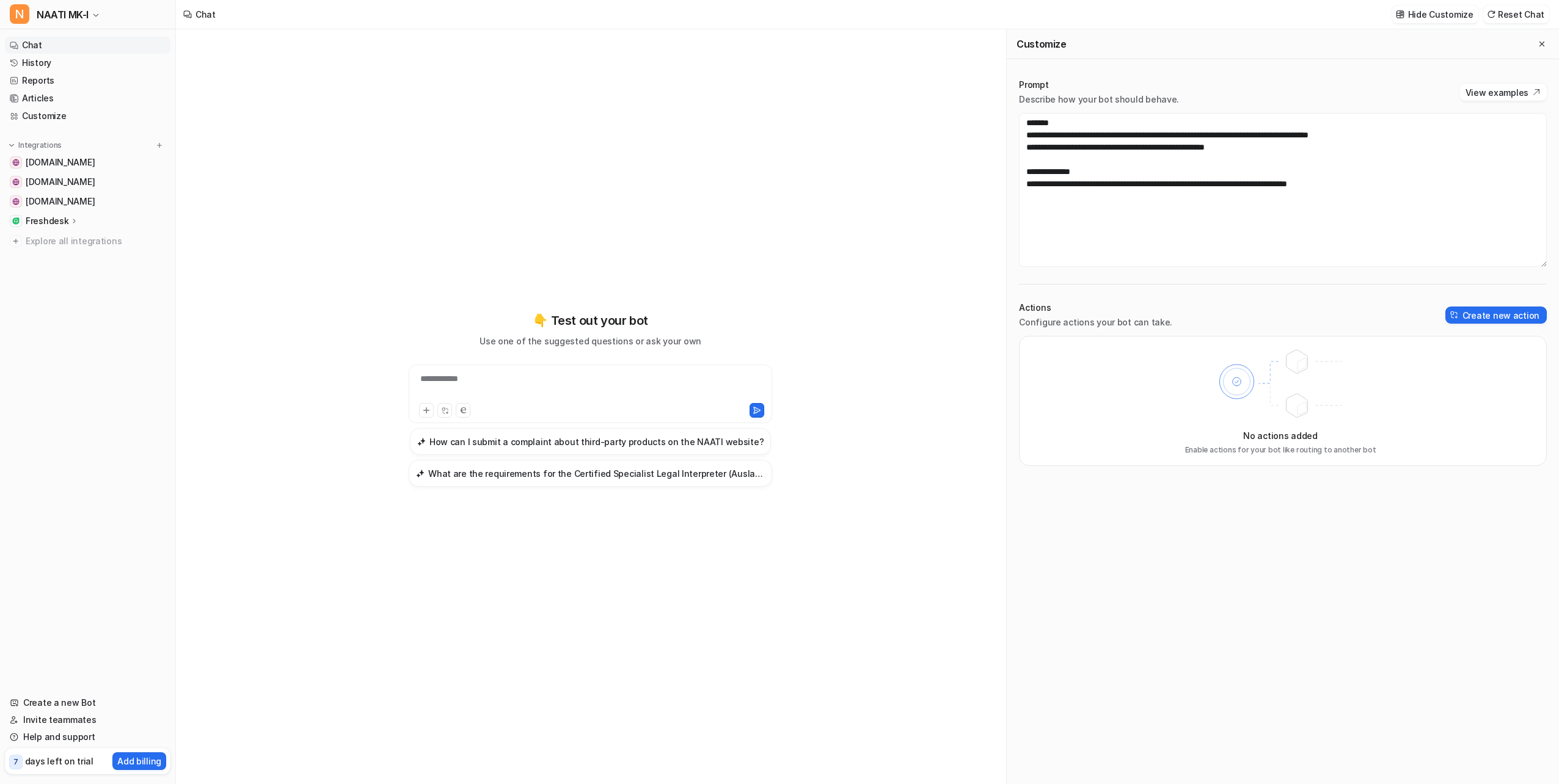
click at [111, 44] on link "Chat" at bounding box center [88, 45] width 166 height 17
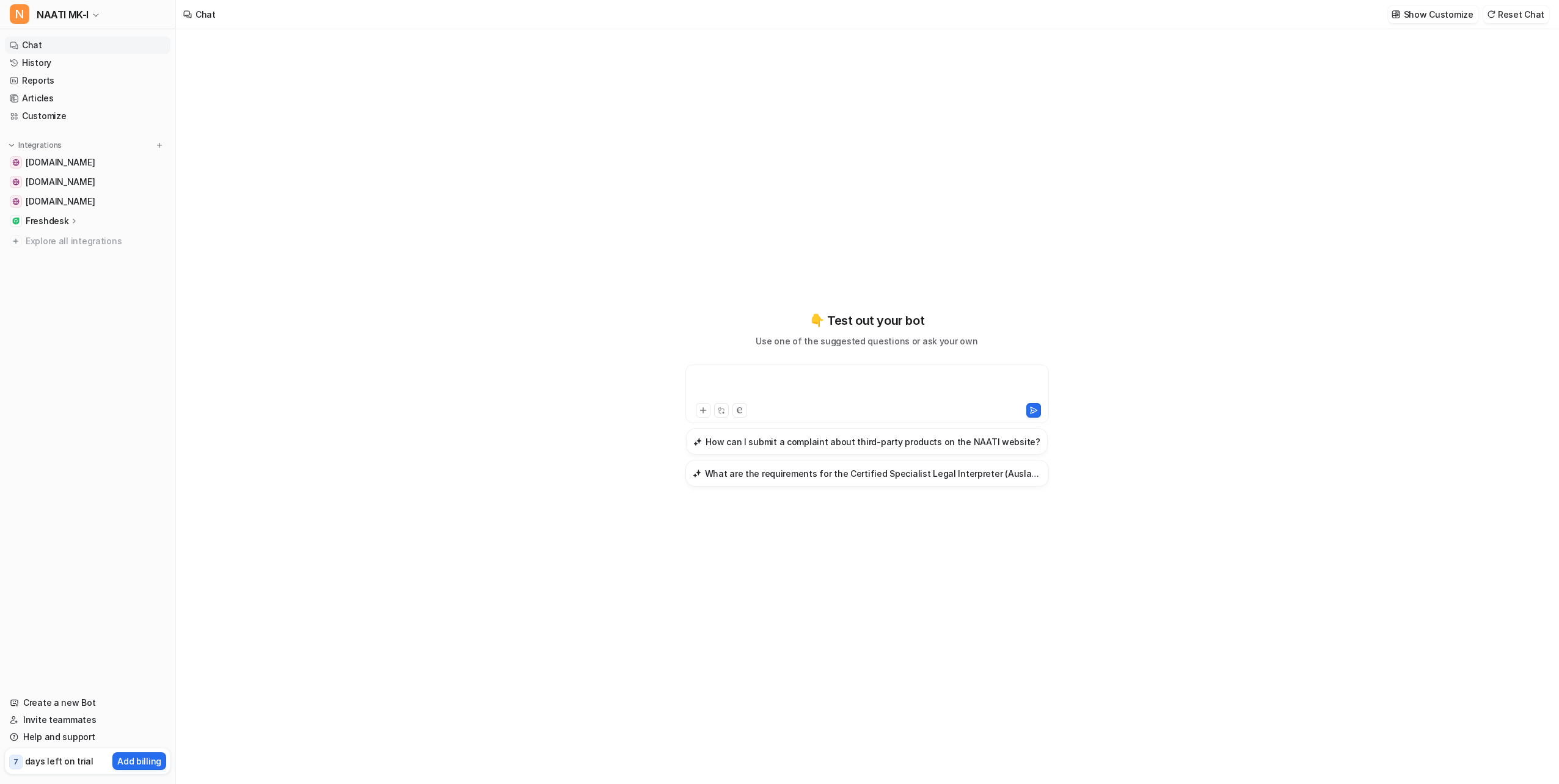
click at [810, 381] on div at bounding box center [867, 386] width 358 height 28
click at [82, 16] on span "NAATI MK-I" at bounding box center [62, 15] width 52 height 17
click at [63, 116] on link "Settings" at bounding box center [98, 112] width 169 height 20
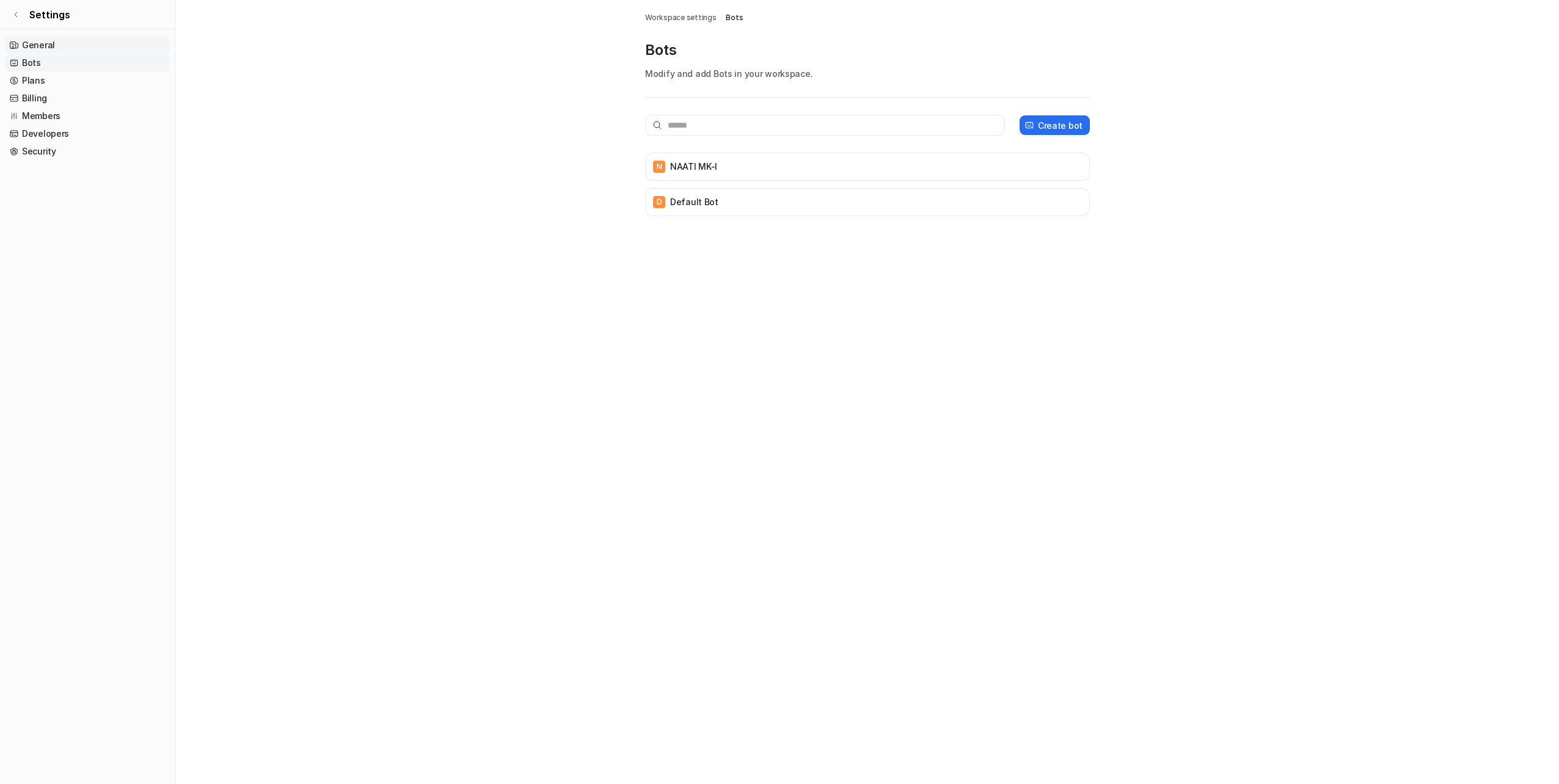
click at [49, 43] on link "General" at bounding box center [88, 45] width 166 height 17
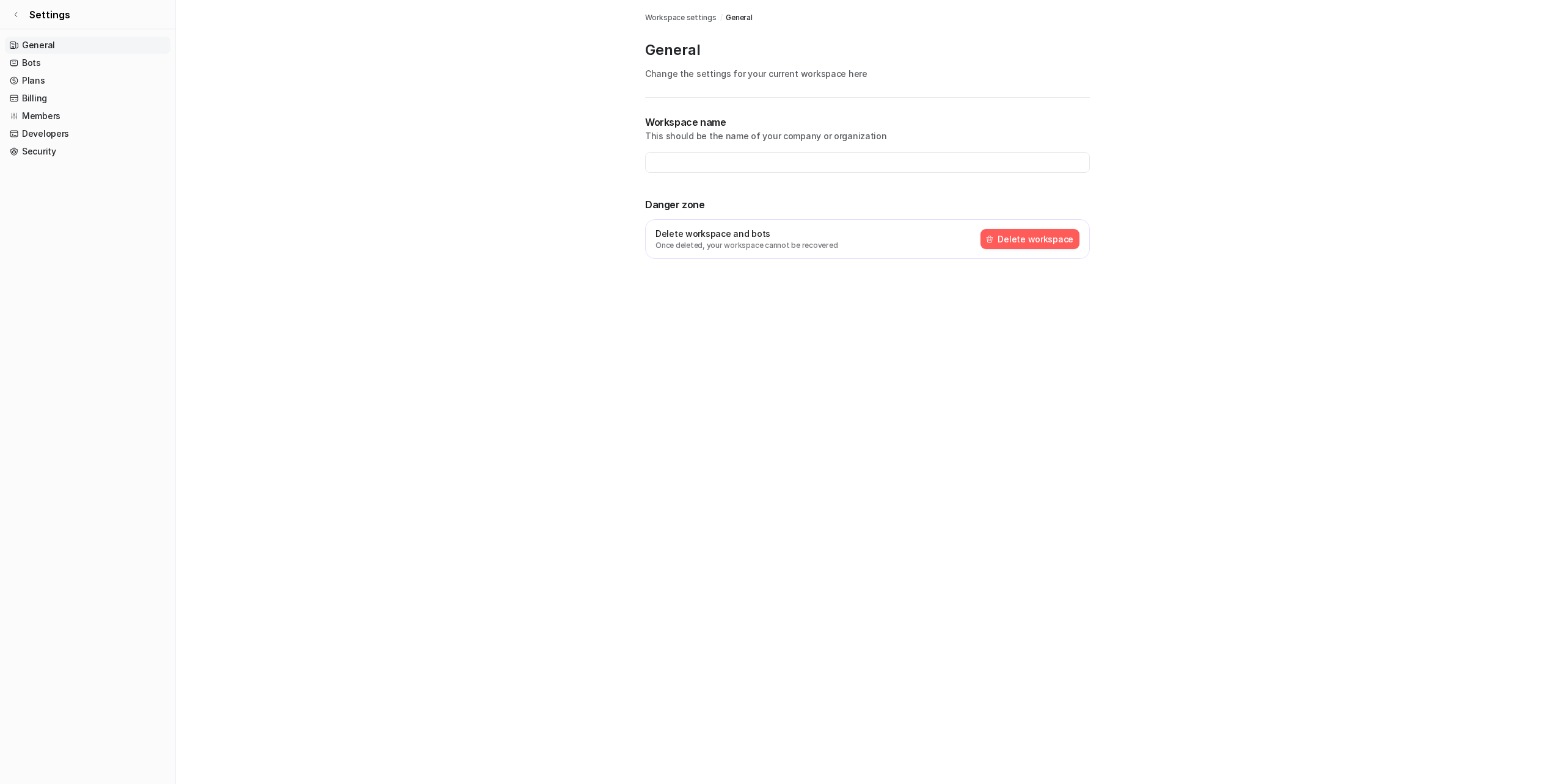
type input "**********"
click at [51, 53] on link "General" at bounding box center [88, 45] width 166 height 17
click at [38, 57] on link "Bots" at bounding box center [88, 63] width 166 height 17
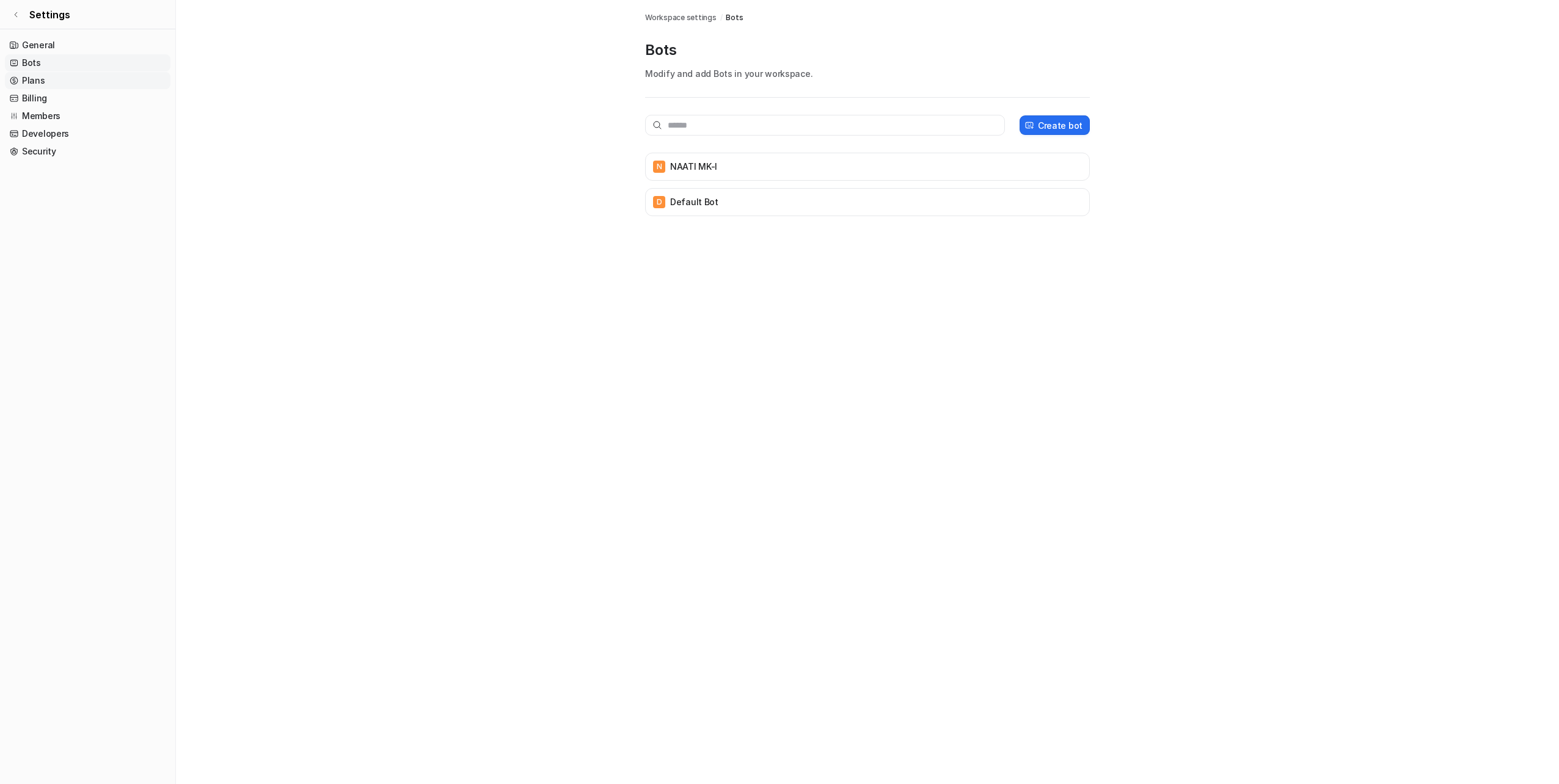
click at [37, 76] on link "Plans" at bounding box center [88, 81] width 166 height 17
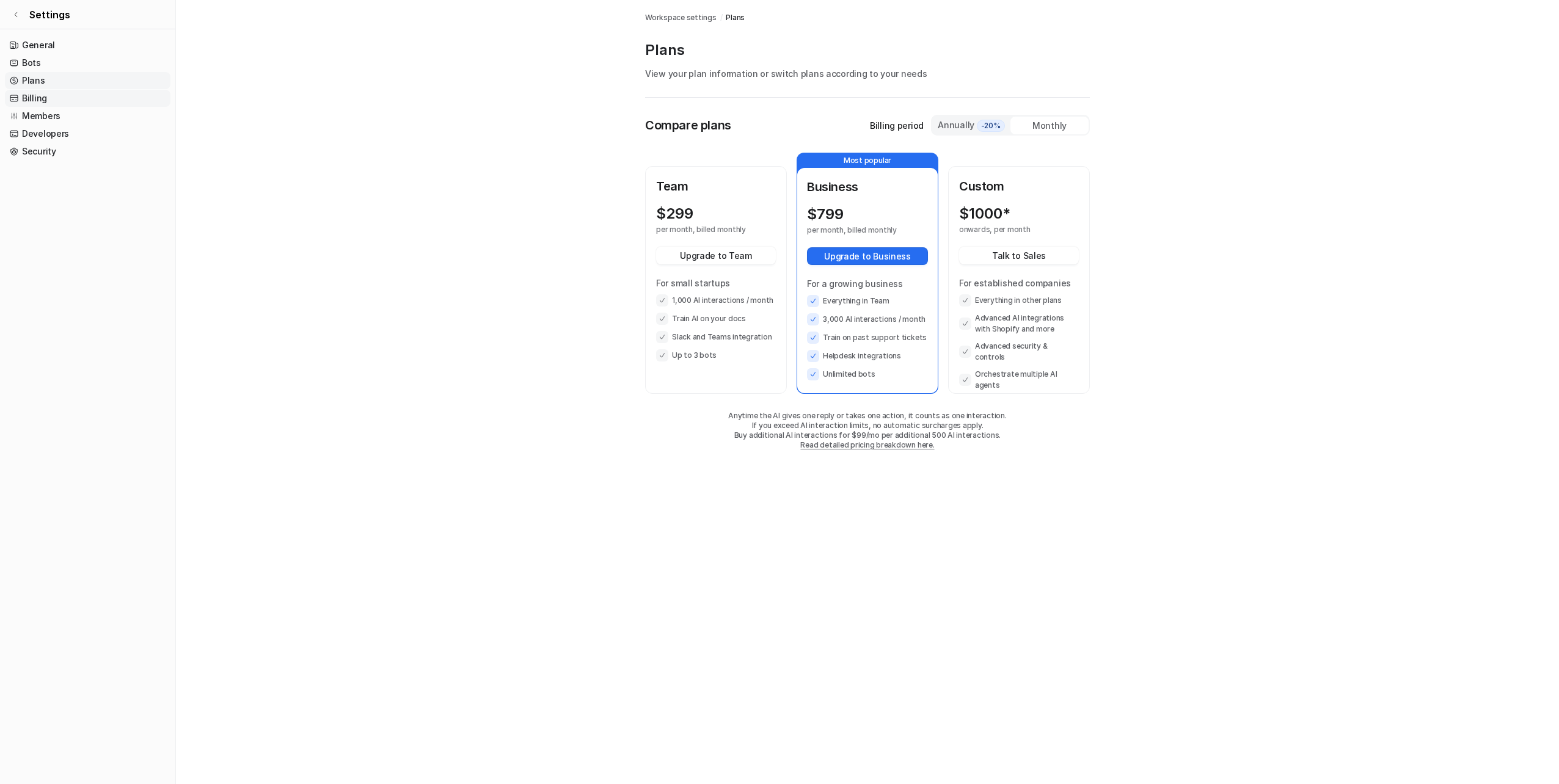
click at [36, 96] on link "Billing" at bounding box center [88, 98] width 166 height 17
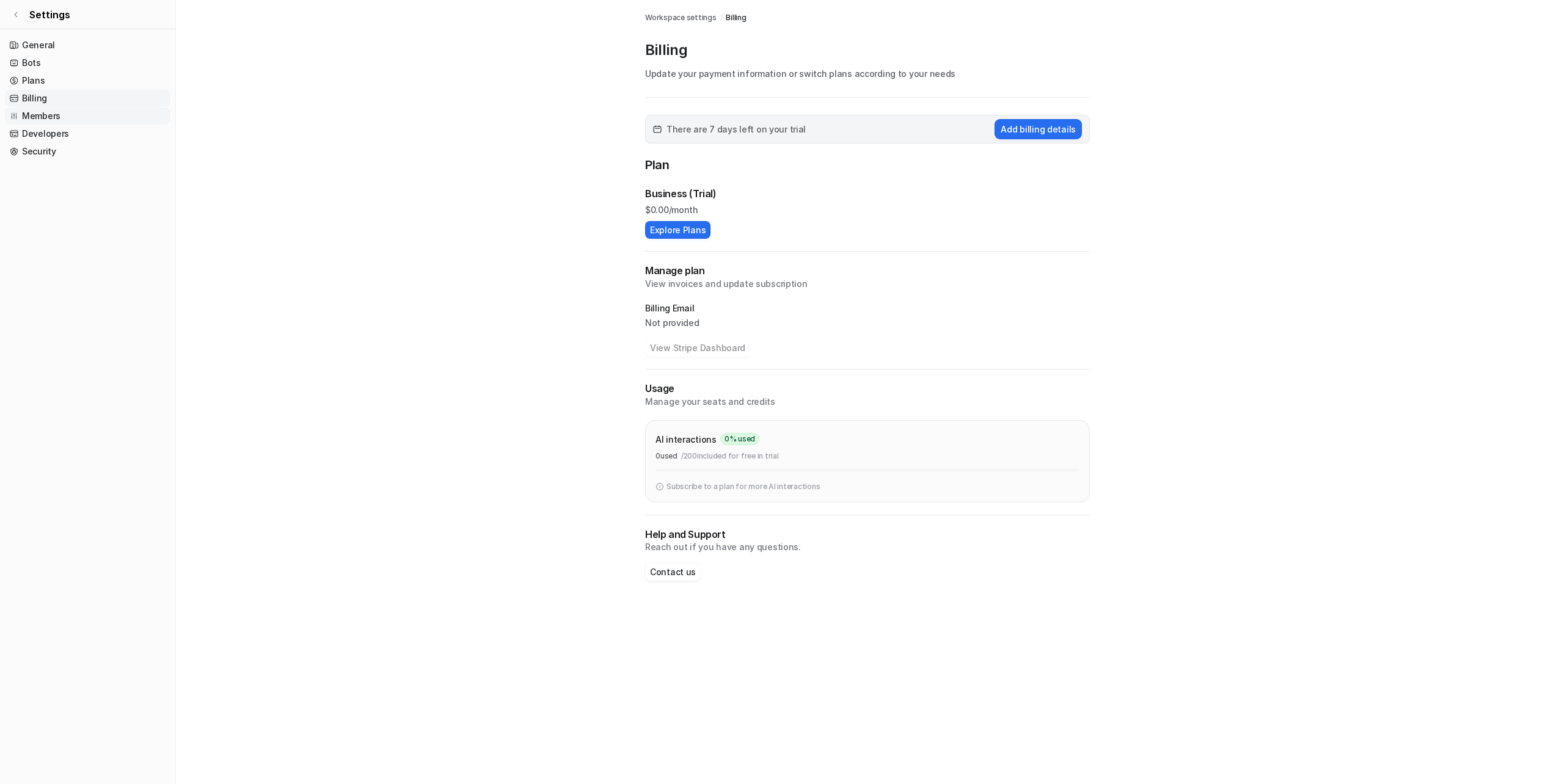
click at [22, 112] on link "Members" at bounding box center [88, 116] width 166 height 17
